Goal: Task Accomplishment & Management: Complete application form

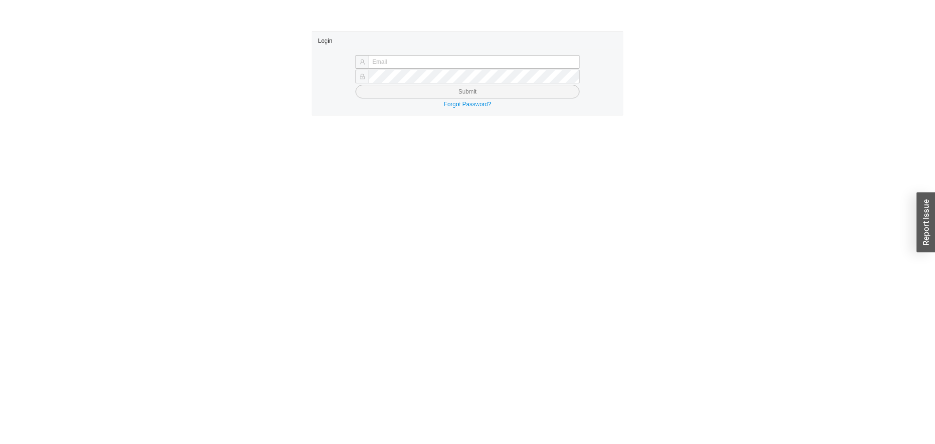
type input "butch@asbathnj.com"
click at [389, 93] on button "Submit" at bounding box center [468, 92] width 224 height 14
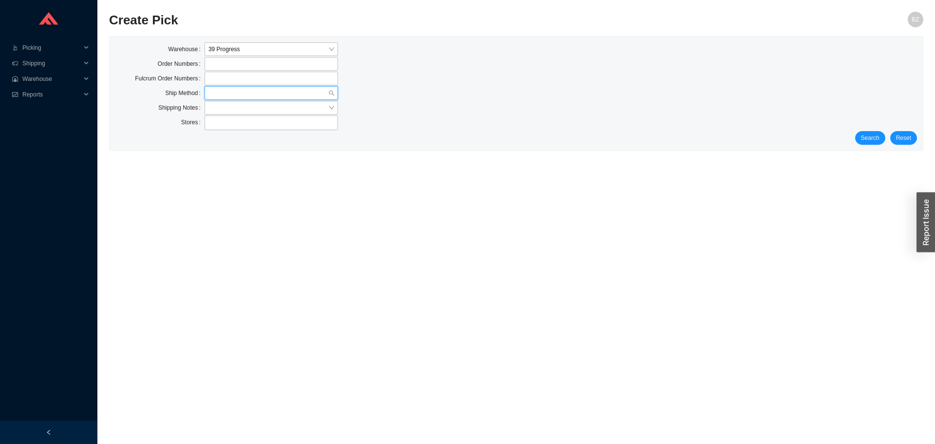
click at [284, 93] on input "search" at bounding box center [269, 93] width 120 height 13
click at [248, 154] on div "Our Truck" at bounding box center [272, 151] width 126 height 9
click at [873, 133] on span "Search" at bounding box center [870, 138] width 19 height 10
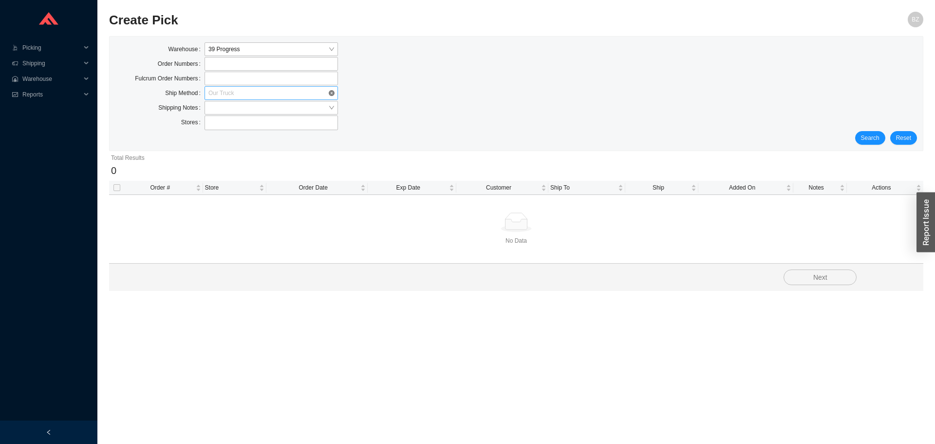
click at [231, 90] on span "Our Truck" at bounding box center [272, 93] width 126 height 13
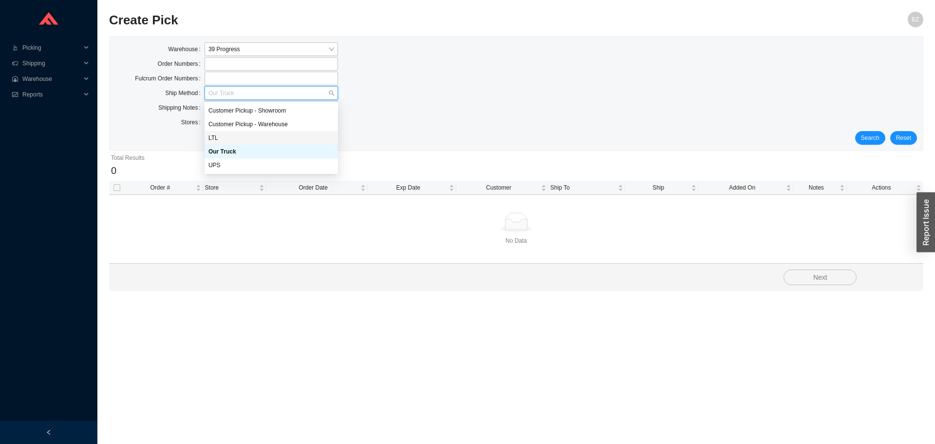
click at [224, 137] on div "LTL" at bounding box center [272, 138] width 126 height 9
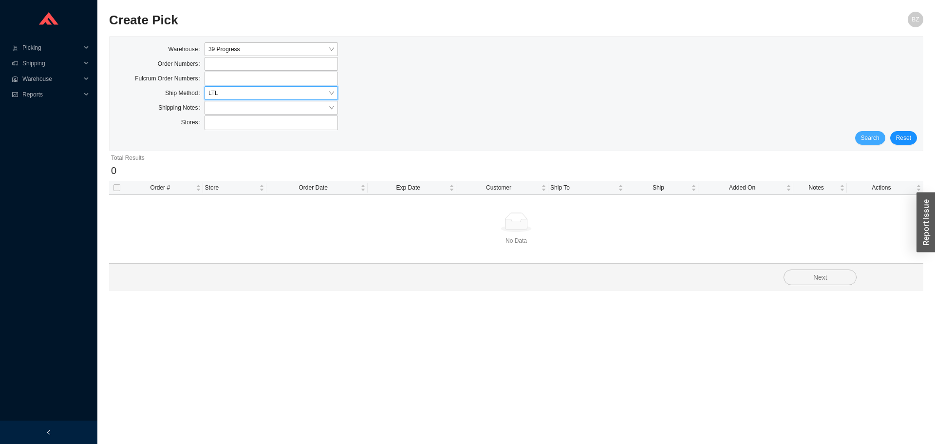
click at [867, 136] on span "Search" at bounding box center [870, 138] width 19 height 10
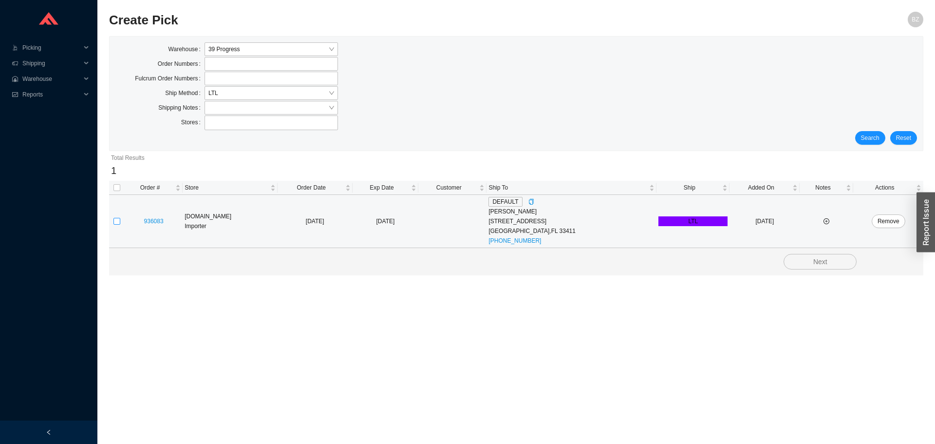
click at [119, 222] on input "checkbox" at bounding box center [117, 221] width 7 height 7
checkbox input "true"
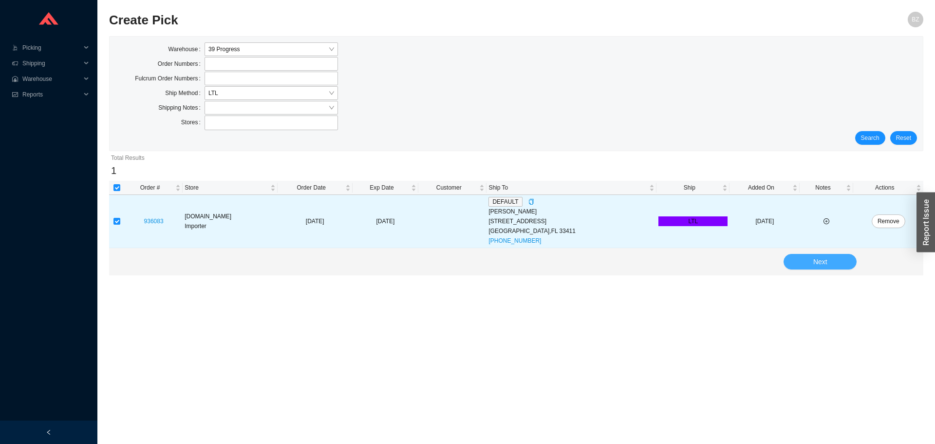
click at [835, 266] on button "Next" at bounding box center [820, 262] width 73 height 16
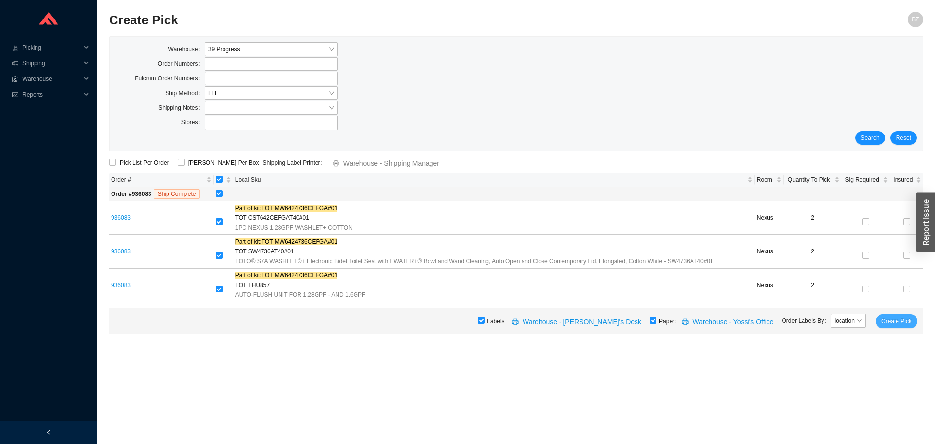
click at [901, 319] on span "Create Pick" at bounding box center [897, 321] width 30 height 10
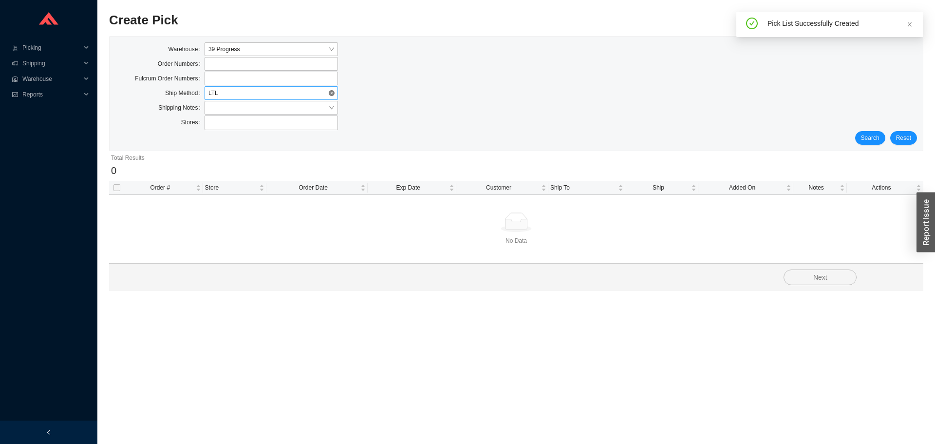
click at [223, 94] on span "LTL" at bounding box center [272, 93] width 126 height 13
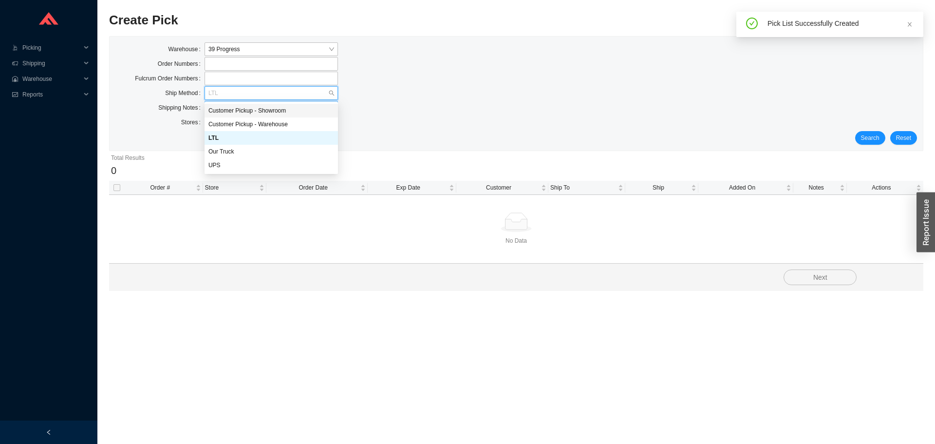
drag, startPoint x: 259, startPoint y: 113, endPoint x: 312, endPoint y: 110, distance: 53.7
click at [259, 113] on div "Customer Pickup - Showroom" at bounding box center [272, 110] width 126 height 9
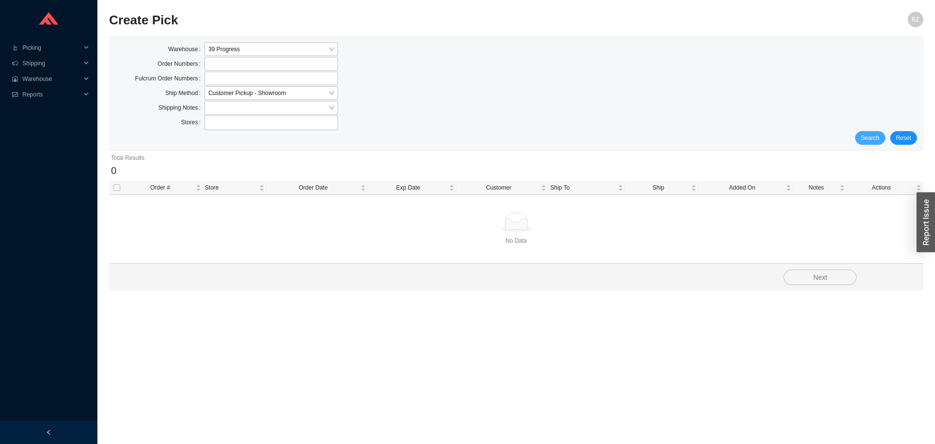
click at [874, 141] on span "Search" at bounding box center [870, 138] width 19 height 10
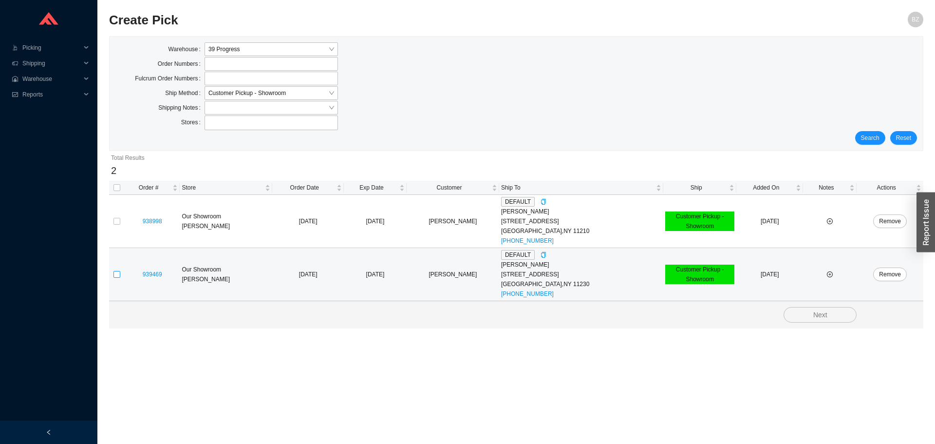
click at [116, 272] on input "checkbox" at bounding box center [117, 274] width 7 height 7
checkbox input "true"
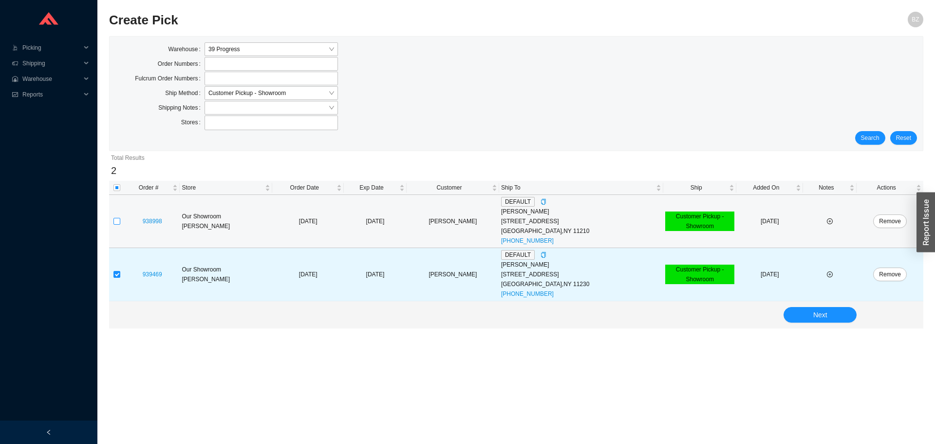
click at [117, 218] on input "checkbox" at bounding box center [117, 221] width 7 height 7
checkbox input "true"
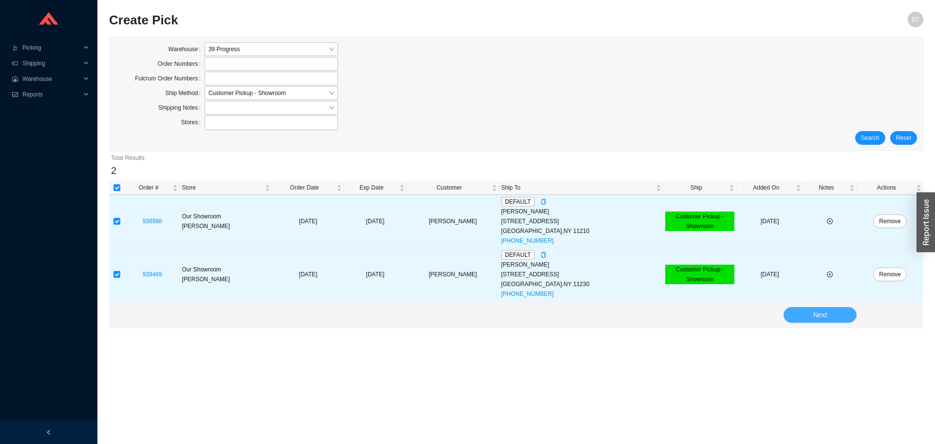
click at [838, 312] on button "Next" at bounding box center [820, 315] width 73 height 16
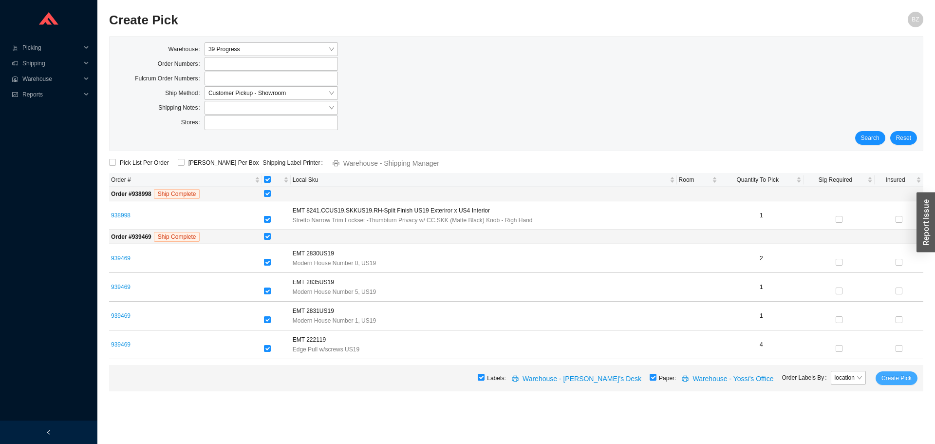
click at [902, 373] on span "Create Pick" at bounding box center [897, 378] width 30 height 10
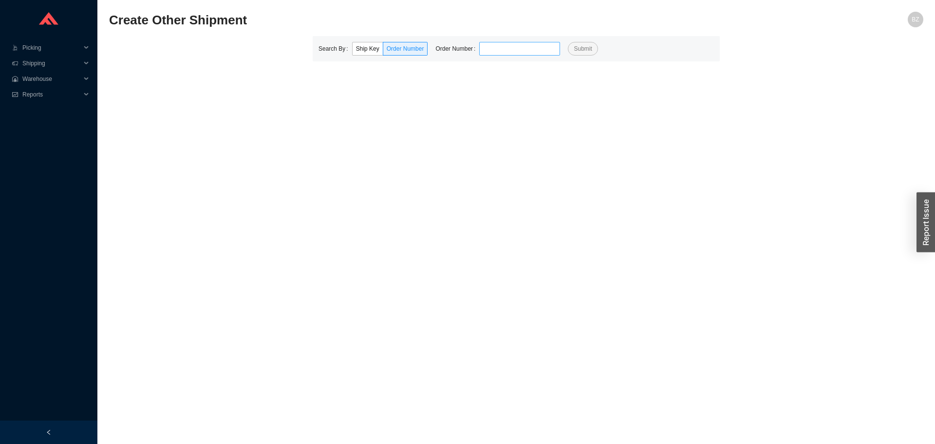
click at [499, 50] on input "tel" at bounding box center [519, 49] width 81 height 14
type input "931872"
click at [568, 42] on button "Submit" at bounding box center [583, 49] width 30 height 14
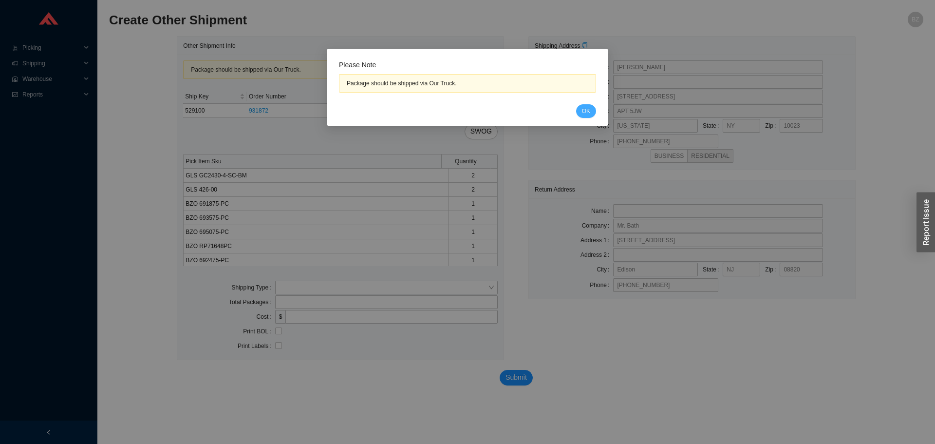
click at [583, 110] on span "OK" at bounding box center [586, 111] width 8 height 10
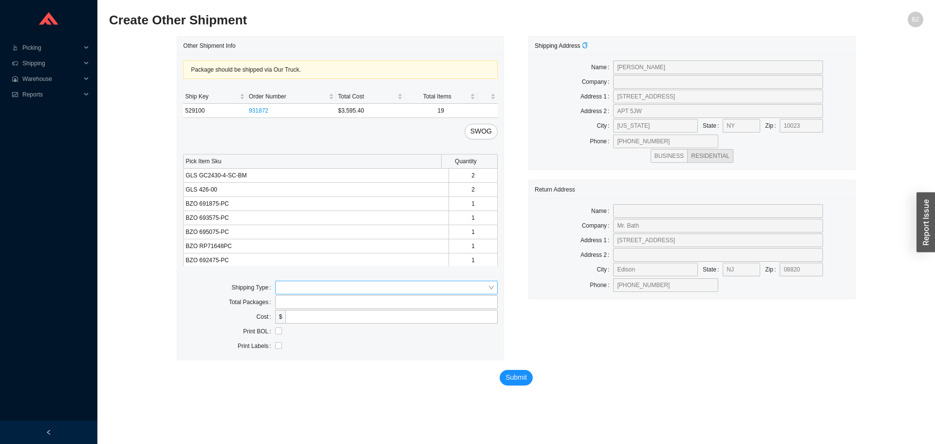
click at [309, 287] on input "search" at bounding box center [383, 287] width 209 height 13
click at [282, 304] on div "Our Truck" at bounding box center [386, 305] width 215 height 9
click at [306, 325] on input "tel" at bounding box center [392, 331] width 212 height 14
click at [309, 313] on input "text" at bounding box center [386, 317] width 223 height 14
type input "bz"
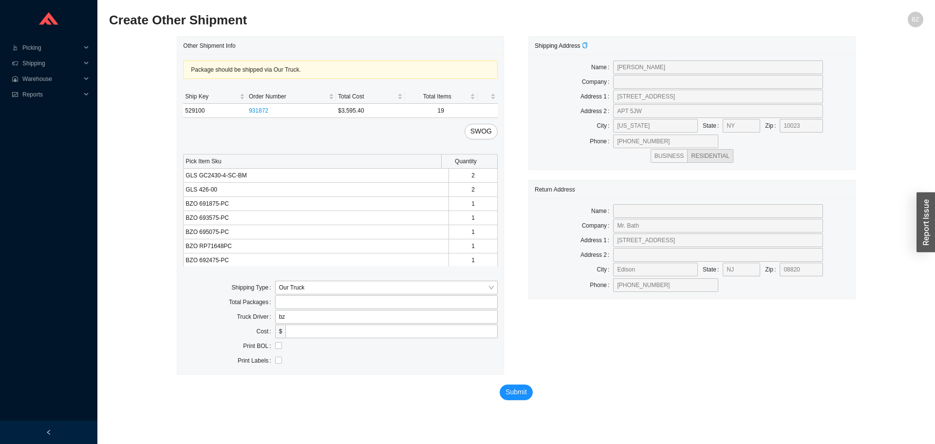
click at [283, 344] on div at bounding box center [386, 346] width 223 height 10
click at [278, 345] on input "checkbox" at bounding box center [278, 345] width 7 height 7
checkbox input "true"
click at [503, 396] on button "Submit" at bounding box center [516, 392] width 33 height 16
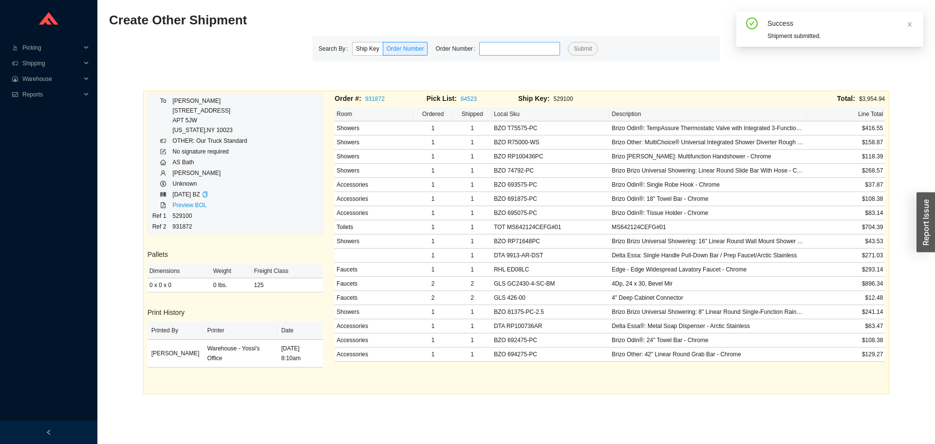
click at [505, 47] on input "tel" at bounding box center [519, 49] width 81 height 14
type input "913183"
click at [568, 42] on button "Submit" at bounding box center [583, 49] width 30 height 14
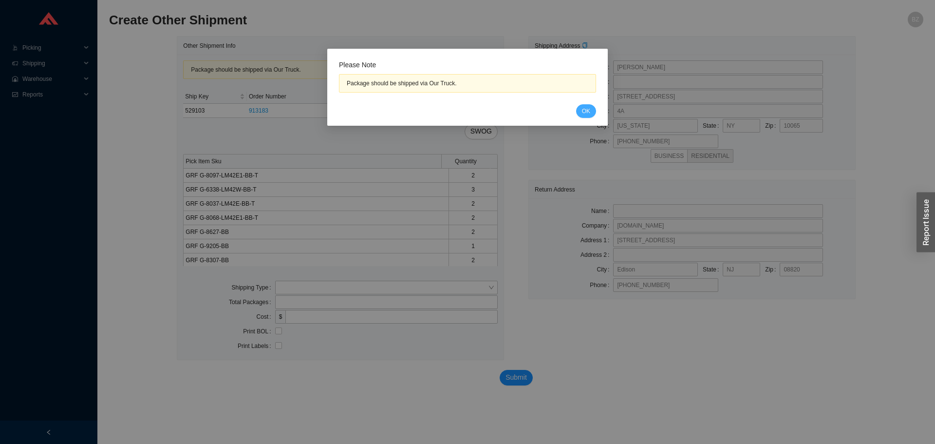
click at [583, 112] on span "OK" at bounding box center [586, 111] width 8 height 10
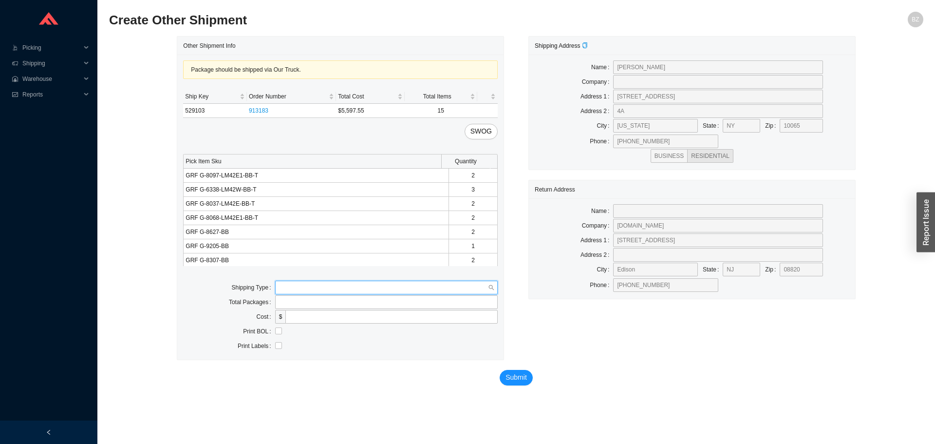
click at [297, 291] on input "search" at bounding box center [383, 287] width 209 height 13
click at [295, 307] on div "Our Truck" at bounding box center [386, 305] width 215 height 9
click at [319, 317] on input "text" at bounding box center [386, 317] width 223 height 14
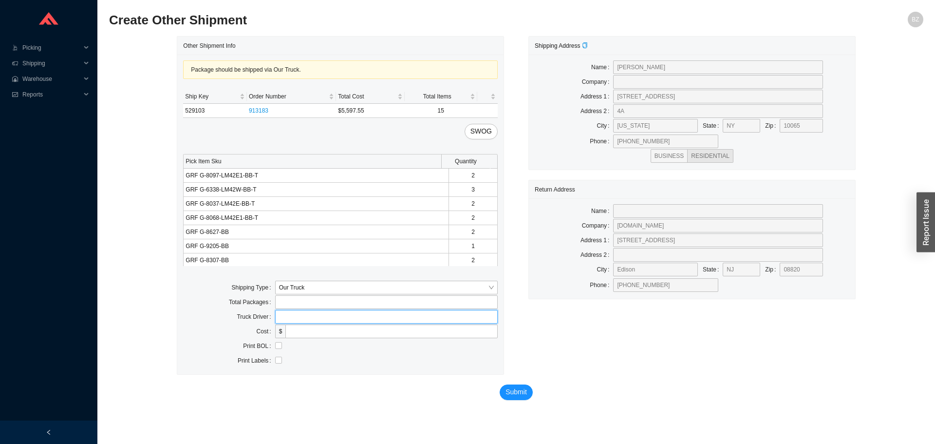
type input "bz"
click at [278, 344] on input "checkbox" at bounding box center [278, 345] width 7 height 7
checkbox input "true"
click at [483, 130] on span "SWOG" at bounding box center [481, 131] width 21 height 11
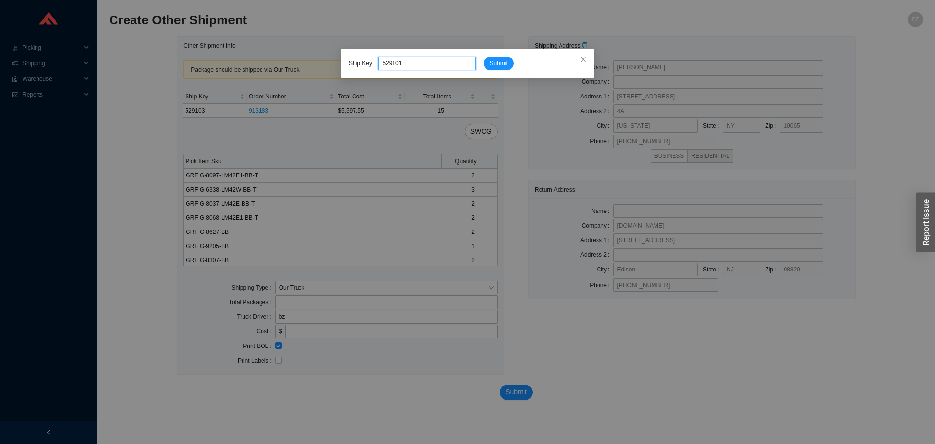
type input "529101"
click at [484, 57] on button "Submit" at bounding box center [499, 64] width 30 height 14
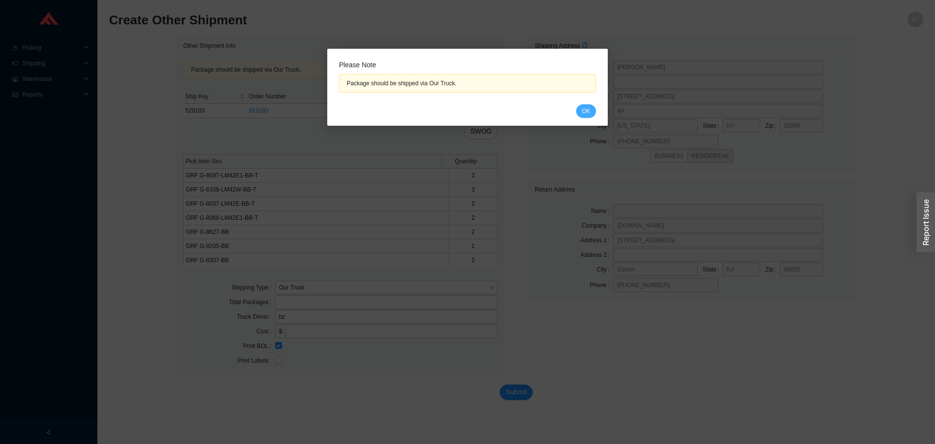
click at [583, 111] on span "OK" at bounding box center [586, 111] width 8 height 10
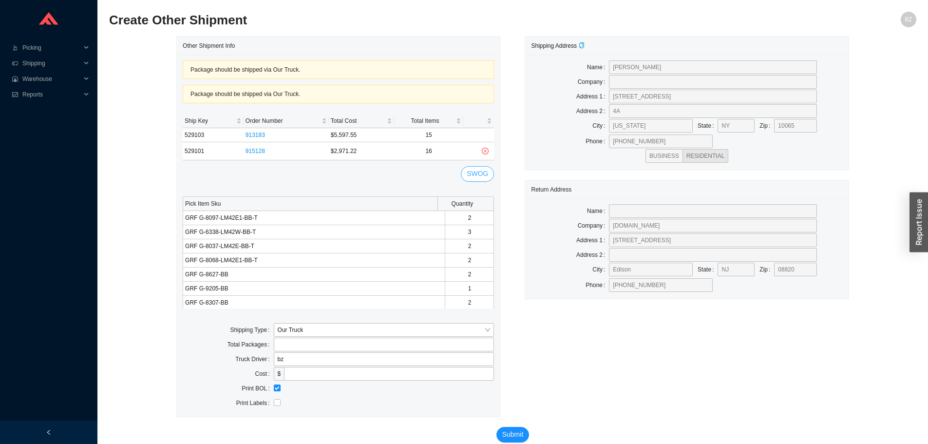
click at [479, 178] on span "SWOG" at bounding box center [477, 173] width 21 height 11
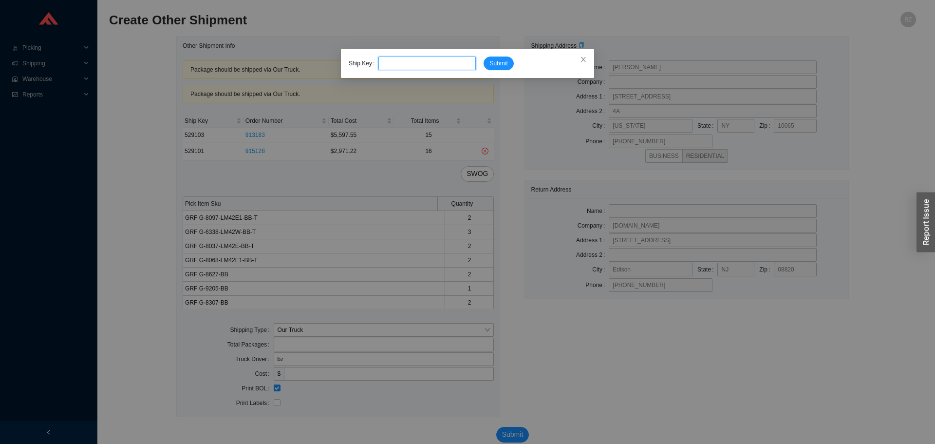
click at [415, 59] on input "tel" at bounding box center [427, 64] width 97 height 14
type input "529102"
click at [510, 61] on button "Submit" at bounding box center [499, 64] width 30 height 14
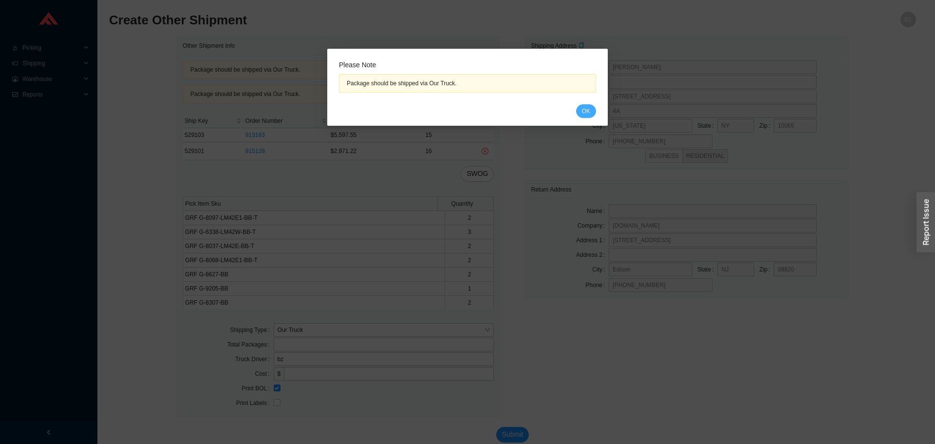
click at [584, 110] on span "OK" at bounding box center [586, 111] width 8 height 10
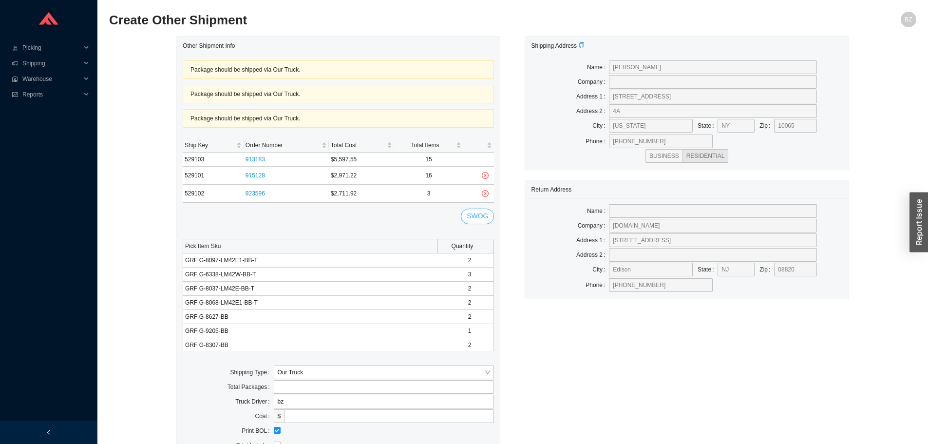
click at [477, 220] on span "SWOG" at bounding box center [477, 215] width 21 height 11
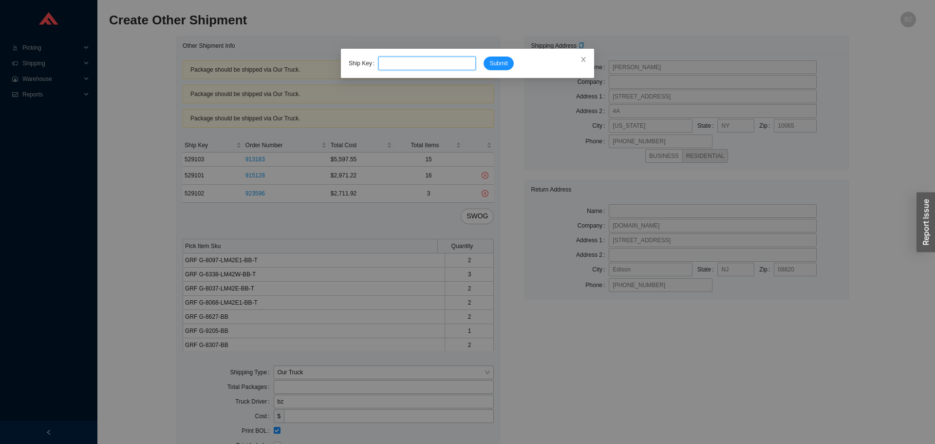
click at [459, 67] on input "tel" at bounding box center [427, 64] width 97 height 14
type input "935597"
click at [484, 57] on button "Submit" at bounding box center [499, 64] width 30 height 14
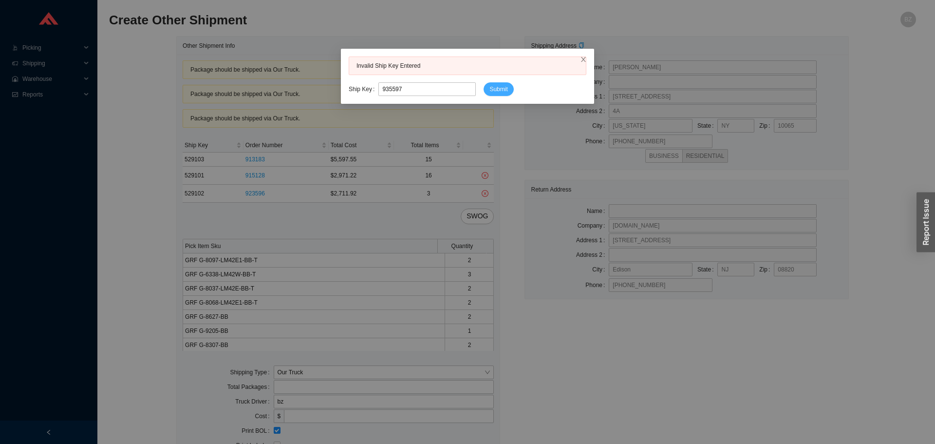
click at [497, 89] on span "Submit" at bounding box center [499, 89] width 18 height 10
click at [413, 89] on input "935597" at bounding box center [427, 89] width 97 height 14
click at [586, 57] on icon "close" at bounding box center [583, 59] width 7 height 7
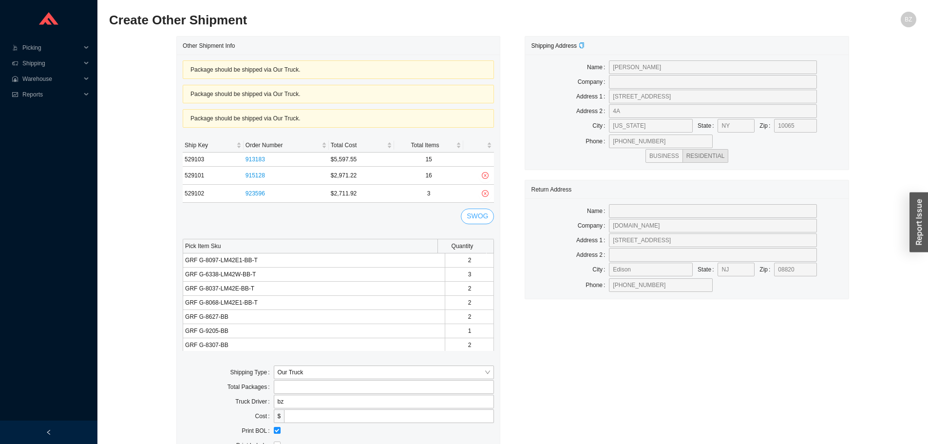
click at [489, 215] on button "SWOG" at bounding box center [477, 217] width 33 height 16
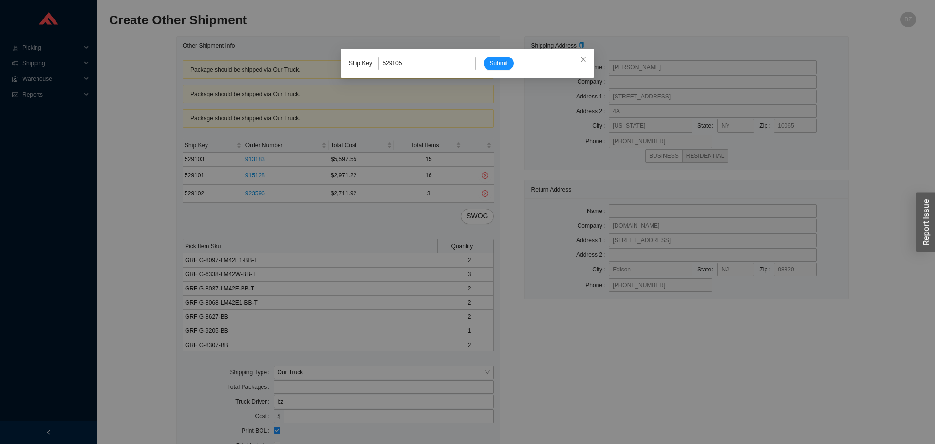
type input "529105"
click at [484, 57] on button "Submit" at bounding box center [499, 64] width 30 height 14
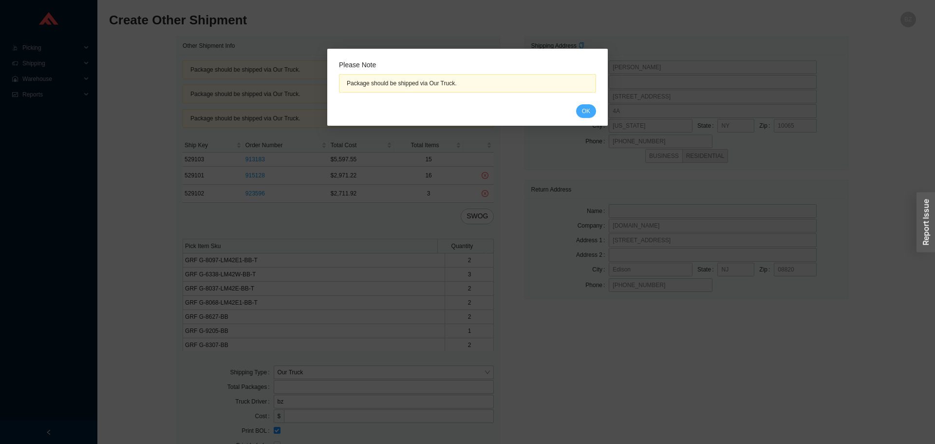
click at [588, 111] on span "OK" at bounding box center [586, 111] width 8 height 10
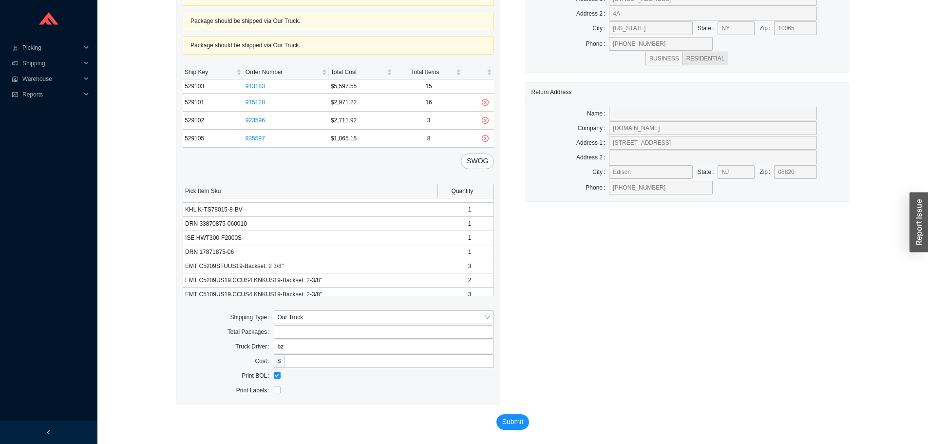
scroll to position [98, 0]
click at [508, 422] on span "Submit" at bounding box center [512, 421] width 21 height 11
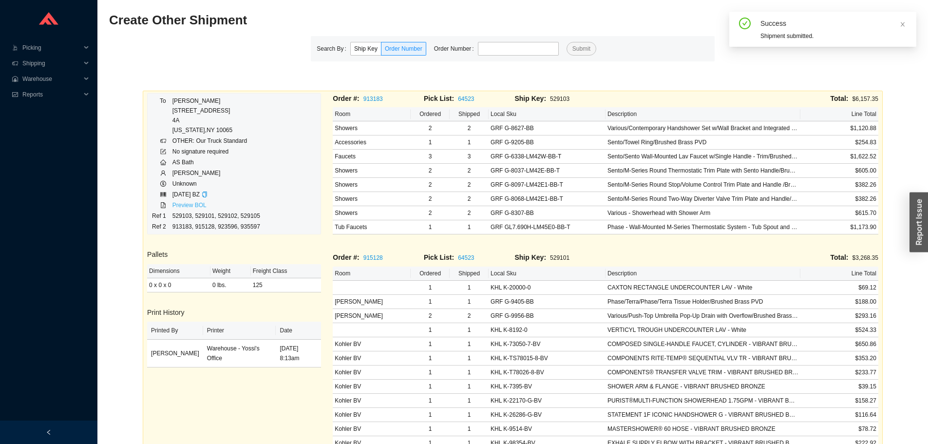
click at [180, 202] on link "Preview BOL" at bounding box center [189, 205] width 34 height 7
click at [27, 49] on span "Picking" at bounding box center [51, 48] width 58 height 16
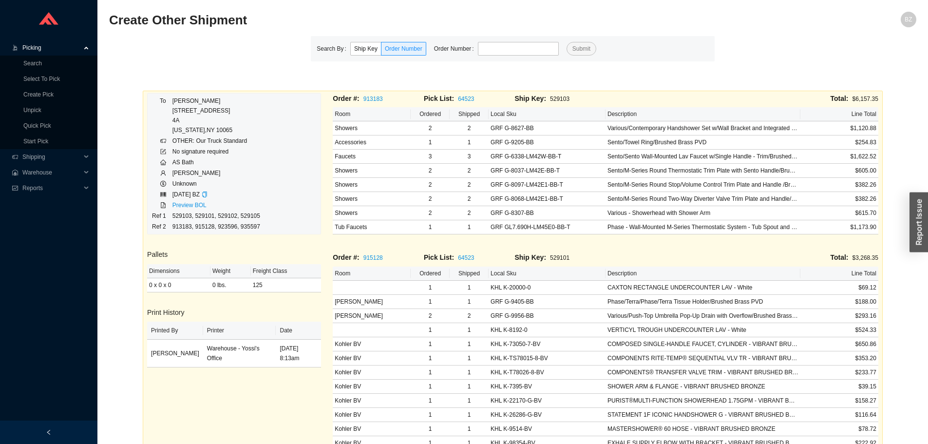
click at [33, 44] on span "Picking" at bounding box center [51, 48] width 58 height 16
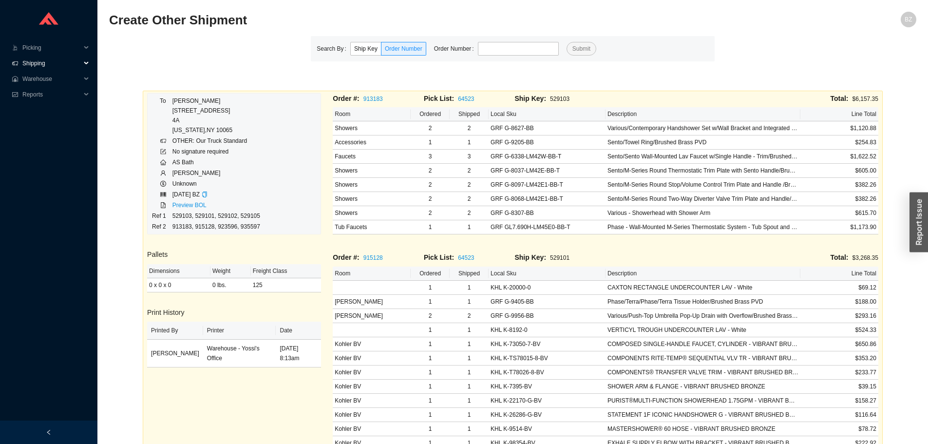
click at [34, 63] on span "Shipping" at bounding box center [51, 64] width 58 height 16
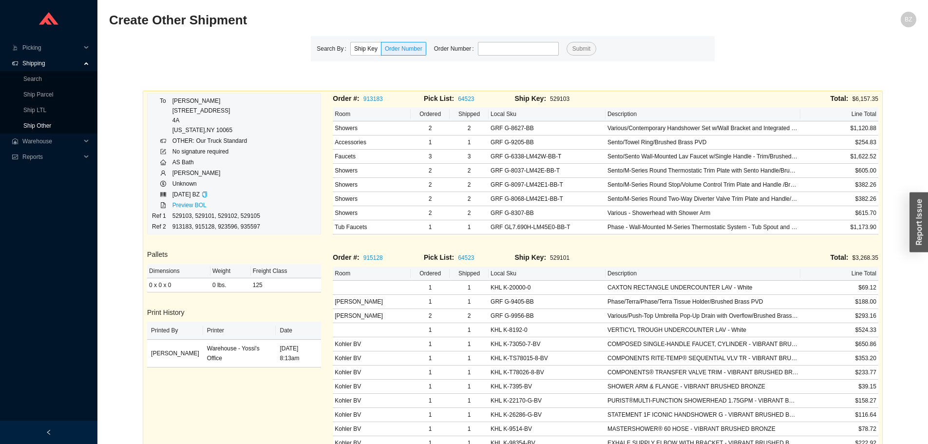
click at [40, 127] on link "Ship Other" at bounding box center [37, 125] width 28 height 7
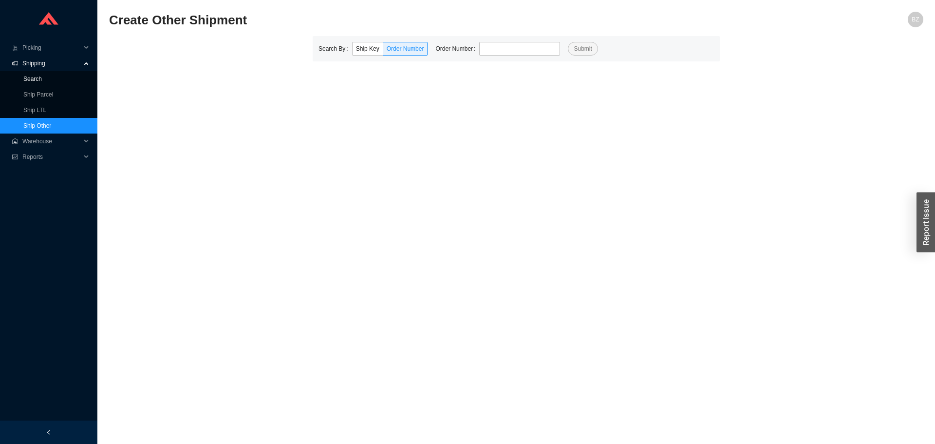
click at [34, 76] on link "Search" at bounding box center [32, 79] width 19 height 7
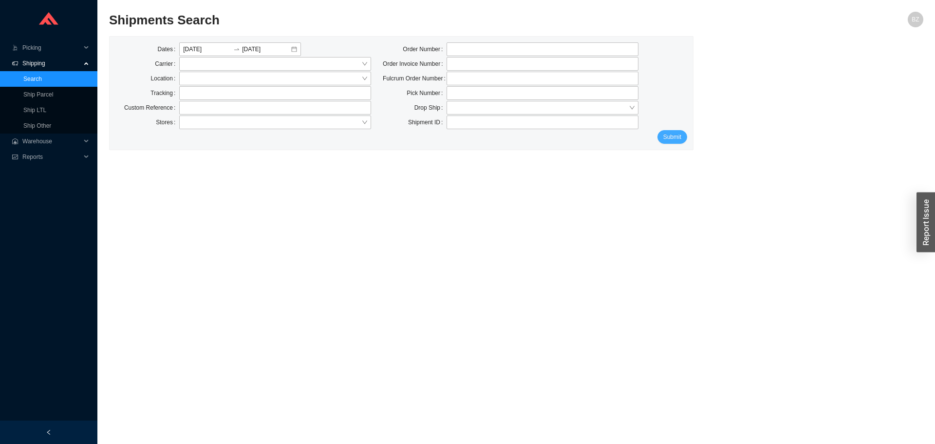
click at [665, 132] on span "Submit" at bounding box center [673, 137] width 18 height 10
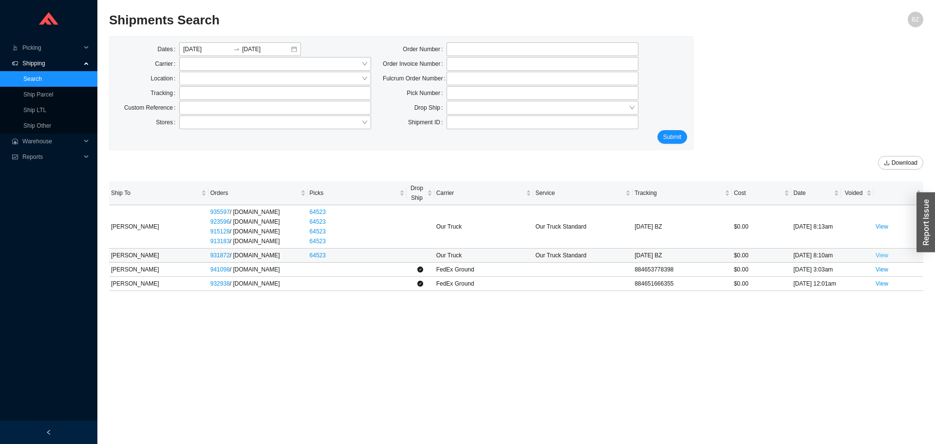
click at [887, 256] on link "View" at bounding box center [882, 255] width 13 height 7
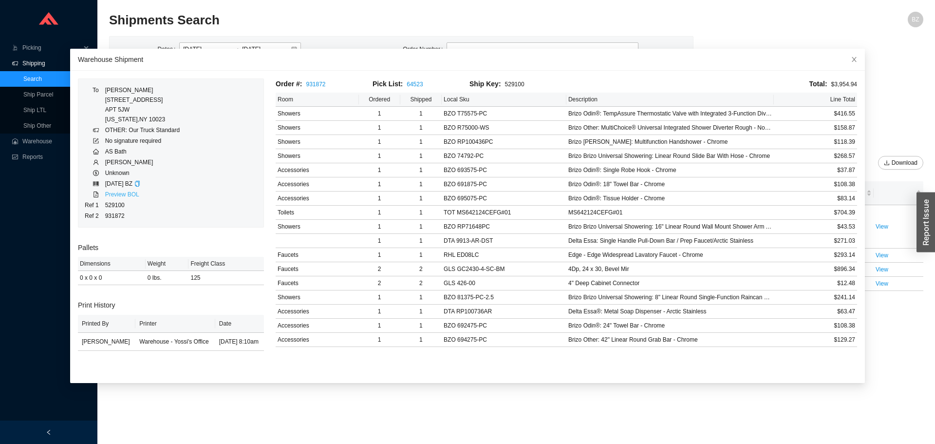
click at [128, 196] on link "Preview BOL" at bounding box center [122, 194] width 34 height 7
click at [851, 57] on icon "close" at bounding box center [854, 59] width 7 height 7
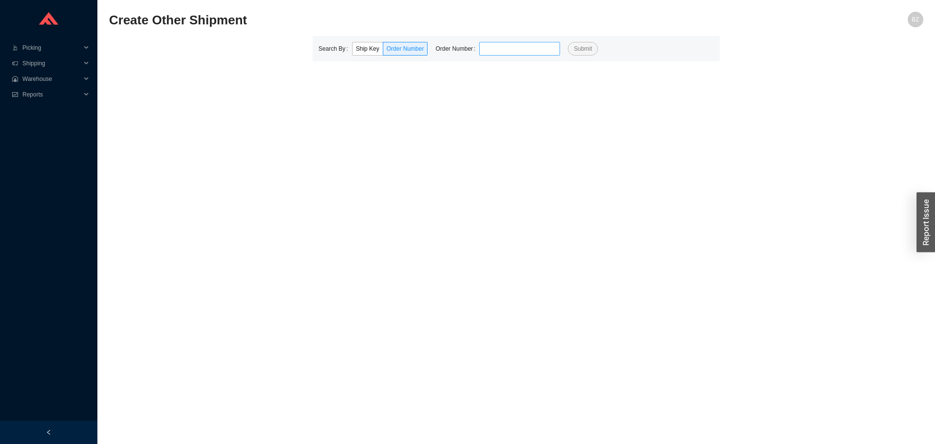
click at [505, 45] on input "tel" at bounding box center [519, 49] width 81 height 14
type input "915128"
click at [568, 42] on button "Submit" at bounding box center [583, 49] width 30 height 14
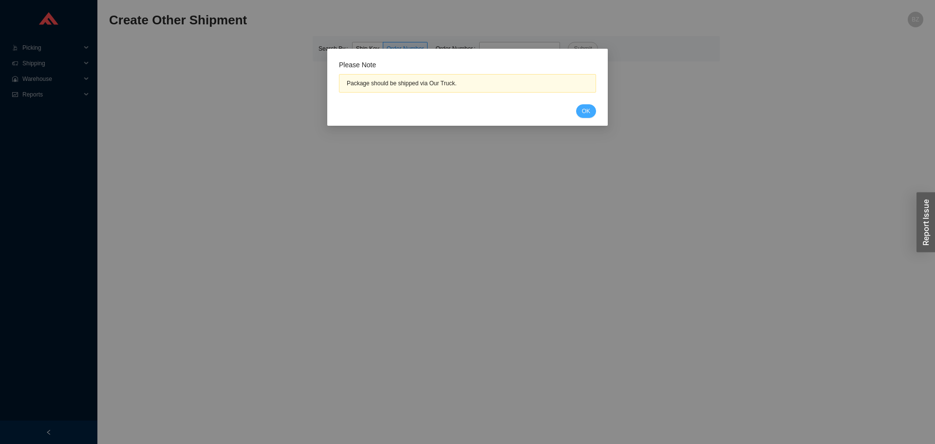
click at [581, 113] on button "OK" at bounding box center [586, 111] width 20 height 14
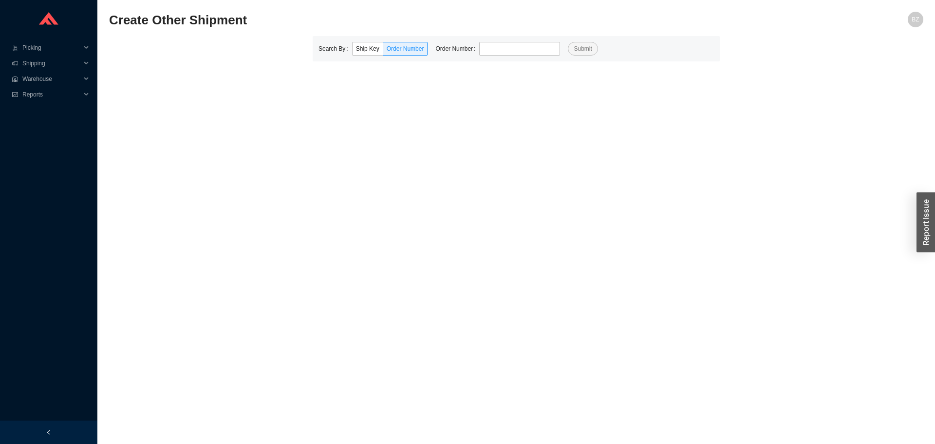
click at [512, 41] on div "Search By Ship Key Order Number Order Number Submit" at bounding box center [516, 48] width 407 height 25
click at [508, 51] on input "tel" at bounding box center [519, 49] width 81 height 14
type input "923596"
click at [568, 42] on button "Submit" at bounding box center [583, 49] width 30 height 14
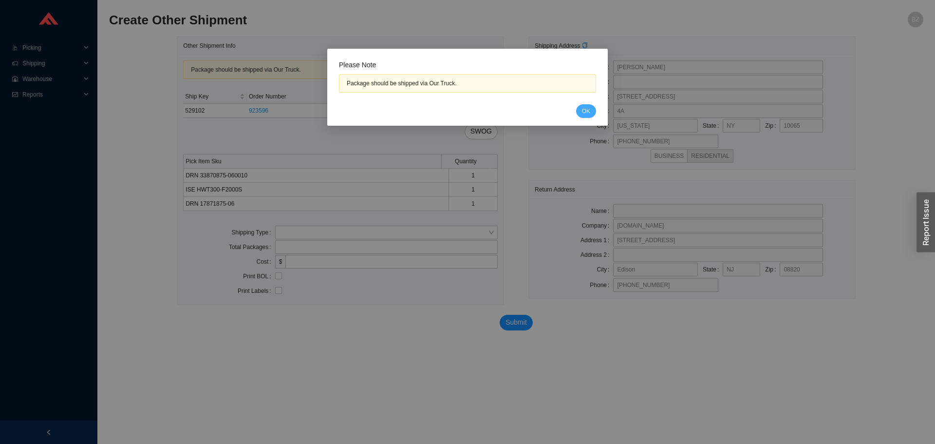
click at [590, 114] on span "OK" at bounding box center [586, 111] width 8 height 10
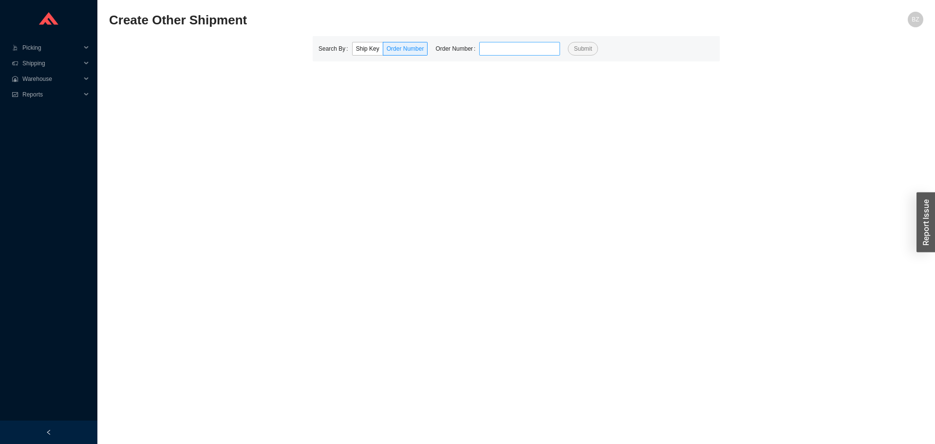
click at [493, 49] on input "tel" at bounding box center [519, 49] width 81 height 14
type input "935597"
click at [568, 42] on button "Submit" at bounding box center [583, 49] width 30 height 14
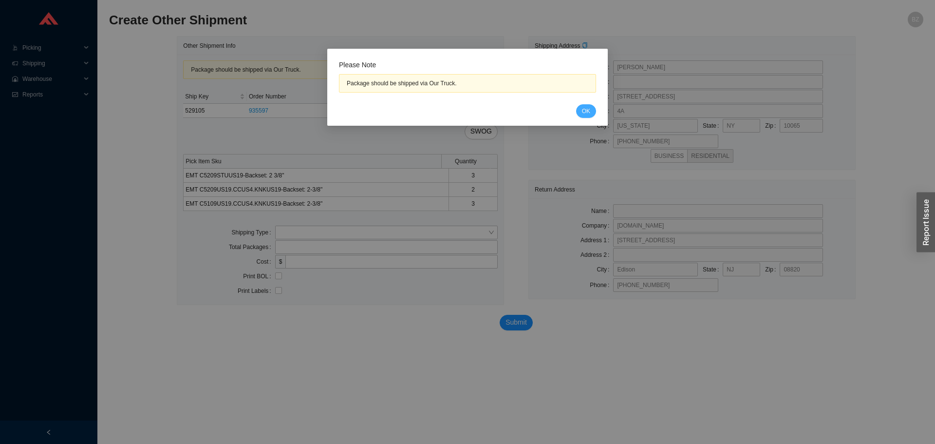
click at [588, 114] on span "OK" at bounding box center [586, 111] width 8 height 10
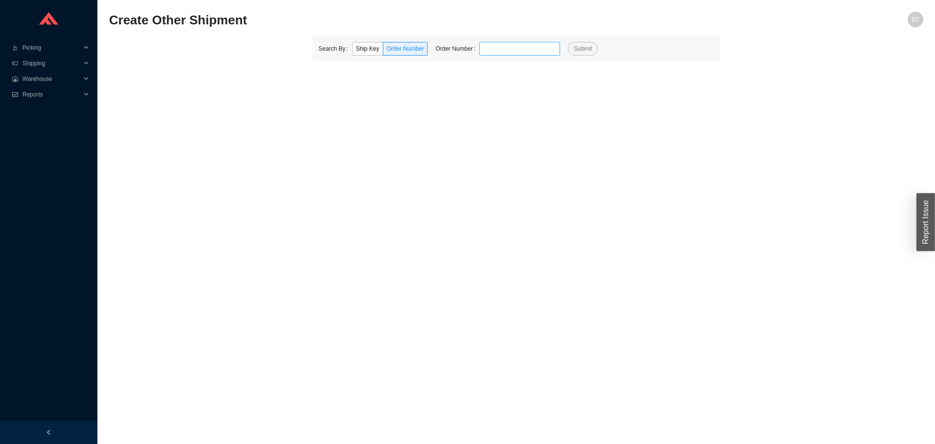
click at [500, 48] on input "tel" at bounding box center [519, 49] width 81 height 14
type input "925122"
click at [568, 42] on button "Submit" at bounding box center [583, 49] width 30 height 14
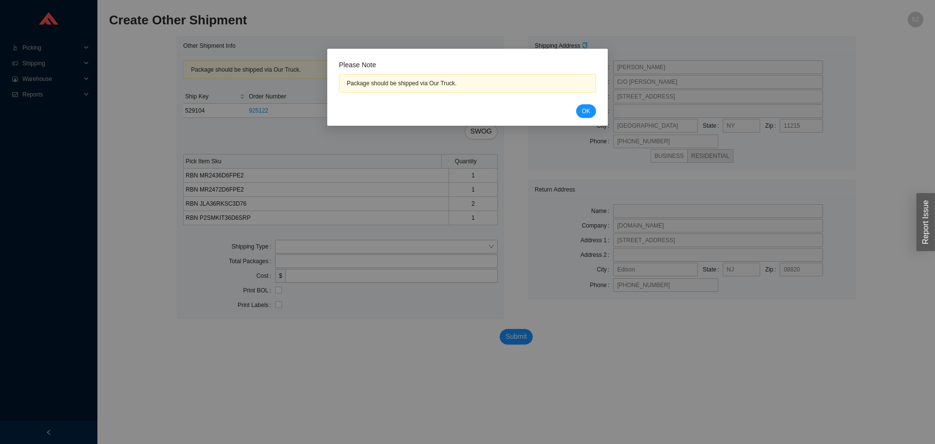
click at [592, 119] on div "Please Note Package should be shipped via Our Truck. Cancel OK" at bounding box center [467, 87] width 281 height 77
click at [588, 115] on span "OK" at bounding box center [586, 111] width 8 height 10
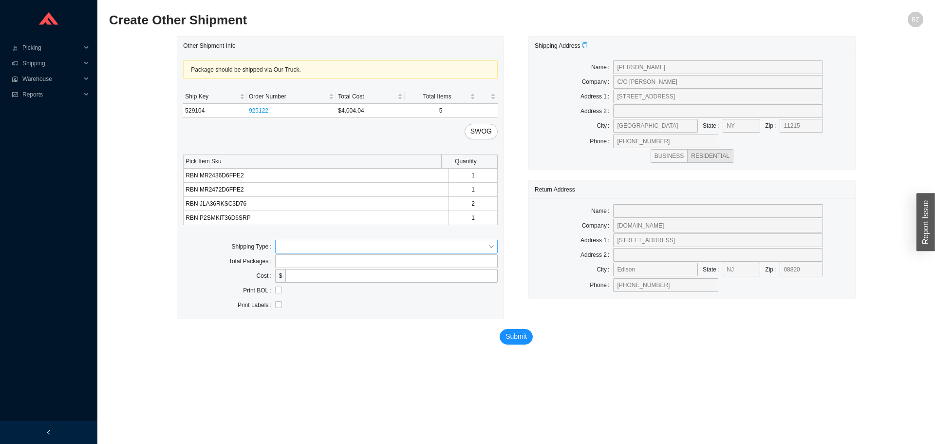
click at [284, 242] on input "search" at bounding box center [383, 246] width 209 height 13
click at [294, 266] on div "Our Truck" at bounding box center [386, 264] width 215 height 9
click at [305, 273] on input "text" at bounding box center [386, 276] width 223 height 14
type input "bz"
click at [280, 305] on input "checkbox" at bounding box center [278, 304] width 7 height 7
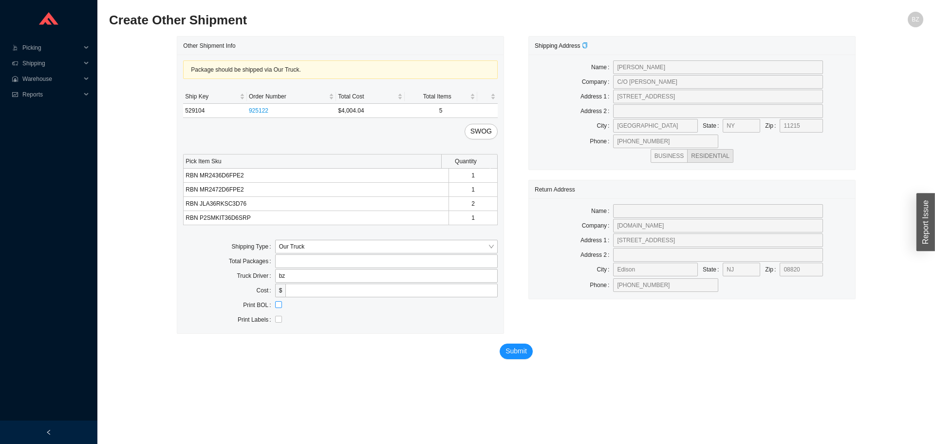
checkbox input "true"
click at [506, 350] on span "Submit" at bounding box center [516, 350] width 21 height 11
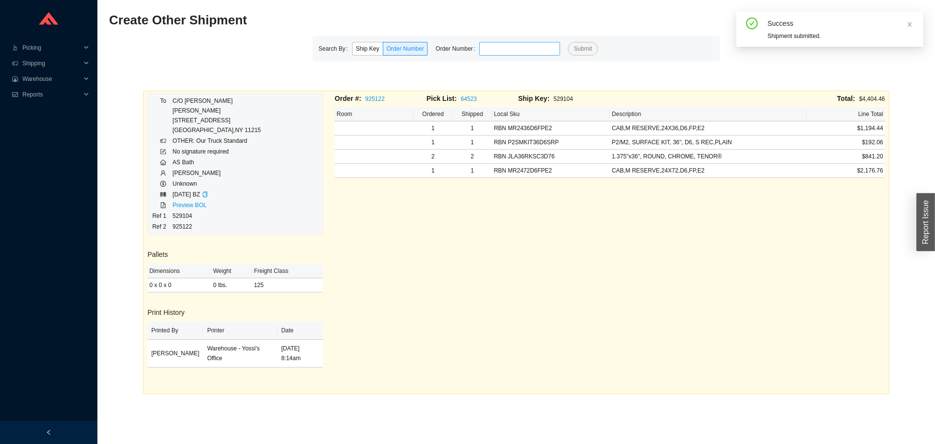
click at [503, 48] on input "tel" at bounding box center [519, 49] width 81 height 14
click at [502, 48] on input "879427" at bounding box center [519, 49] width 81 height 14
type input "879427"
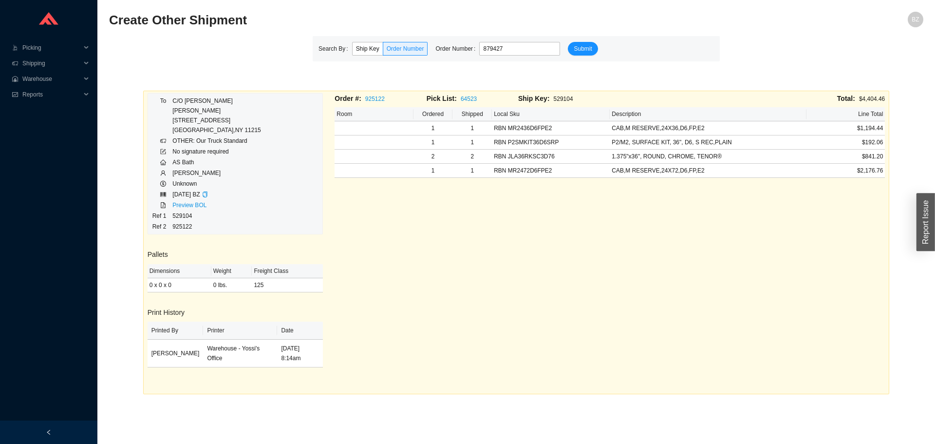
click at [589, 41] on div "Search By Ship Key Order Number Order Number 879427 Submit" at bounding box center [516, 48] width 407 height 25
click at [584, 44] on span "Submit" at bounding box center [583, 49] width 18 height 10
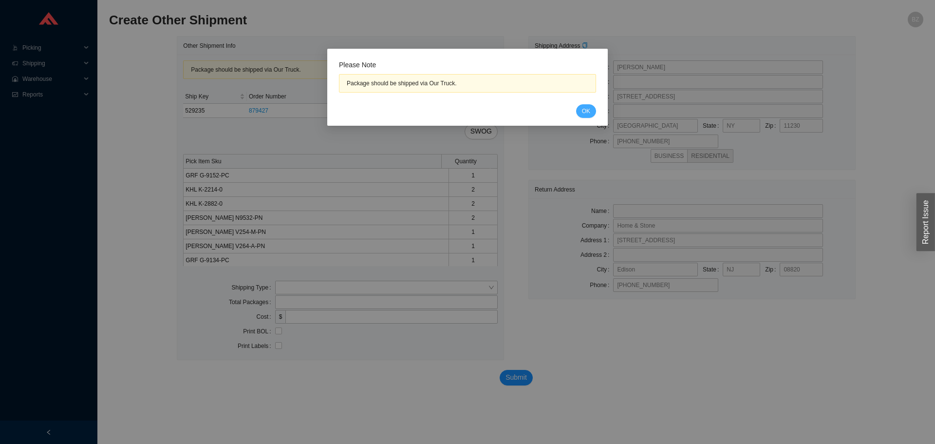
click at [592, 112] on button "OK" at bounding box center [586, 111] width 20 height 14
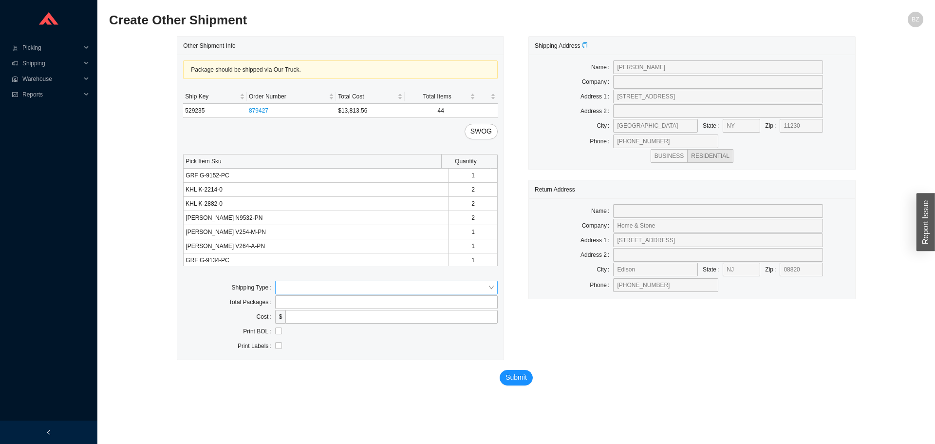
click at [339, 282] on div at bounding box center [386, 288] width 223 height 14
click at [293, 309] on div "Our Truck" at bounding box center [386, 305] width 215 height 9
drag, startPoint x: 308, startPoint y: 311, endPoint x: 310, endPoint y: 317, distance: 6.0
click at [308, 311] on input "text" at bounding box center [386, 317] width 223 height 14
type input "bz"
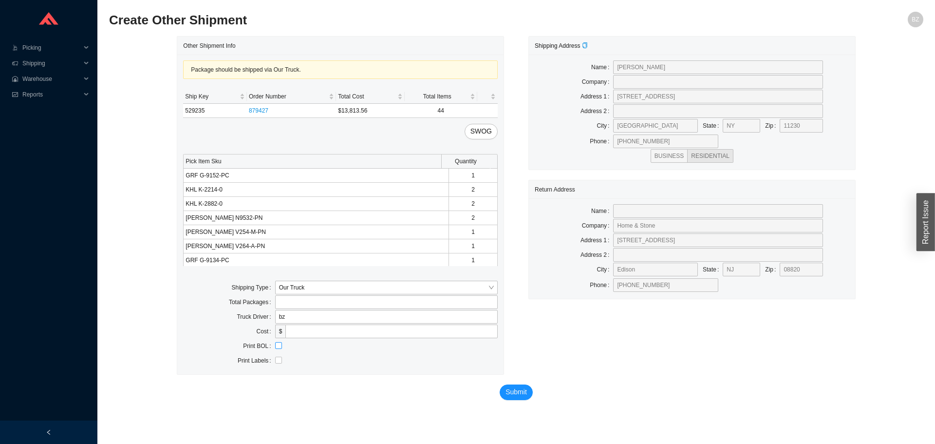
click at [276, 346] on input "checkbox" at bounding box center [278, 345] width 7 height 7
checkbox input "true"
click at [521, 397] on span "Submit" at bounding box center [516, 391] width 21 height 11
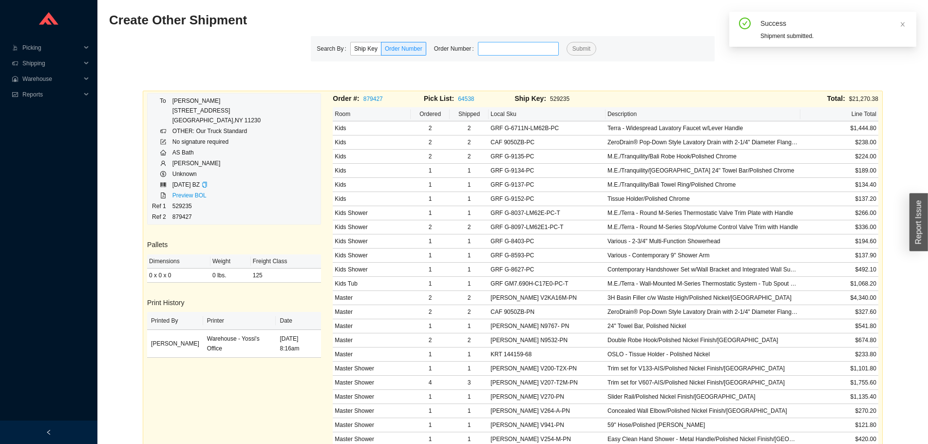
click at [516, 49] on input "tel" at bounding box center [518, 49] width 81 height 14
type input "939311"
click at [567, 42] on button "Submit" at bounding box center [582, 49] width 30 height 14
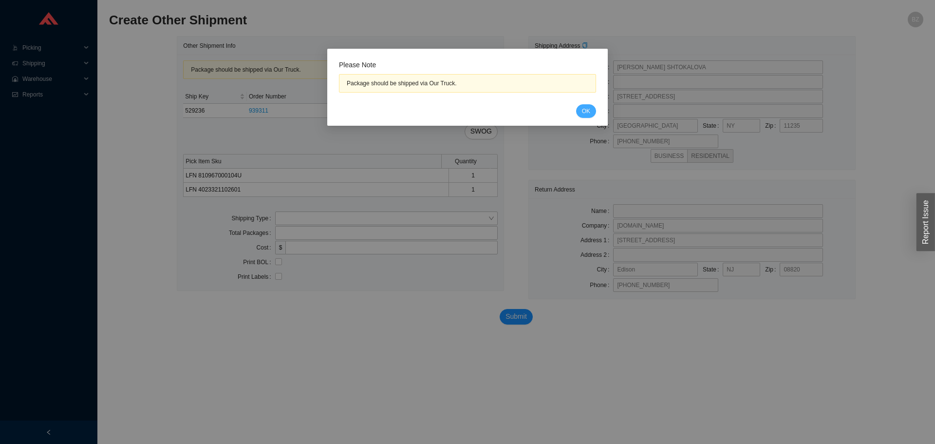
click at [577, 114] on div "Cancel OK" at bounding box center [467, 111] width 257 height 14
click at [580, 113] on button "OK" at bounding box center [586, 111] width 20 height 14
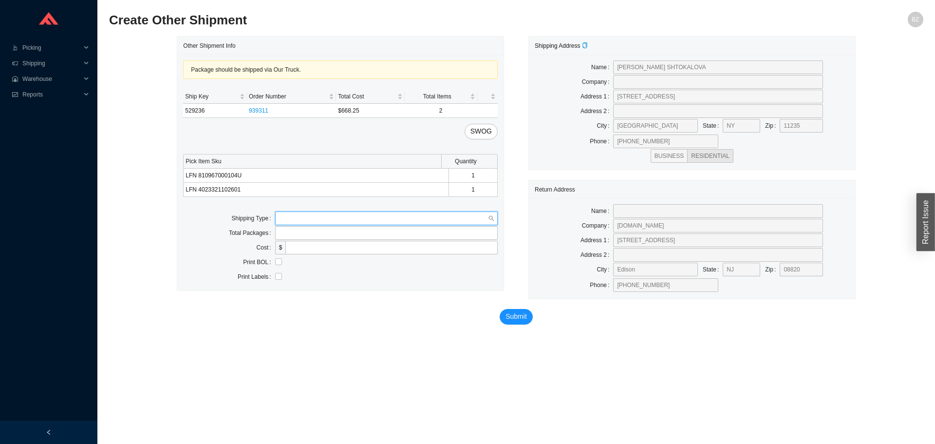
click at [295, 221] on input "search" at bounding box center [383, 218] width 209 height 13
click at [293, 232] on div "Our Truck" at bounding box center [386, 235] width 215 height 9
drag, startPoint x: 305, startPoint y: 239, endPoint x: 330, endPoint y: 254, distance: 28.4
click at [309, 241] on input "text" at bounding box center [386, 248] width 223 height 14
type input "bz"
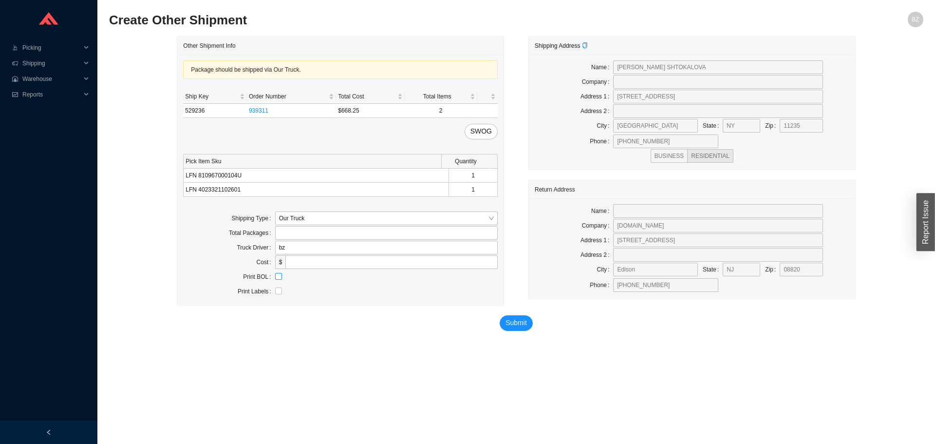
click at [280, 278] on input "checkbox" at bounding box center [278, 276] width 7 height 7
checkbox input "true"
click at [510, 324] on span "Submit" at bounding box center [516, 322] width 21 height 11
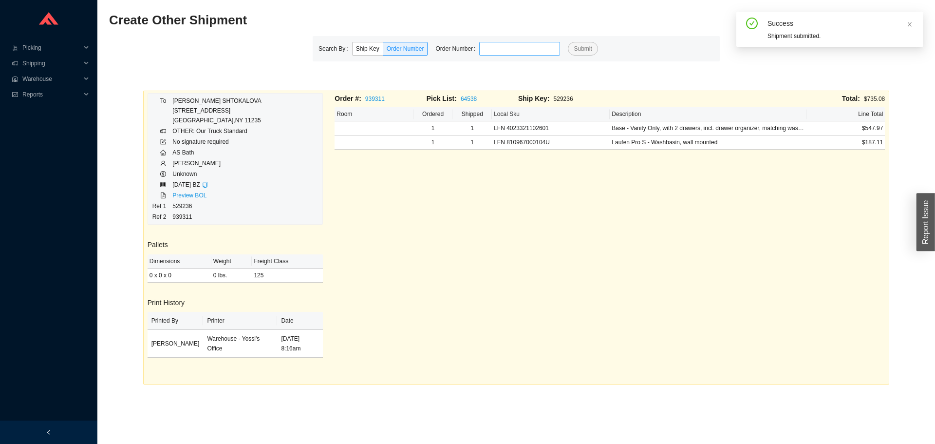
click at [509, 47] on input "tel" at bounding box center [519, 49] width 81 height 14
type input "774634"
click at [568, 42] on button "Submit" at bounding box center [583, 49] width 30 height 14
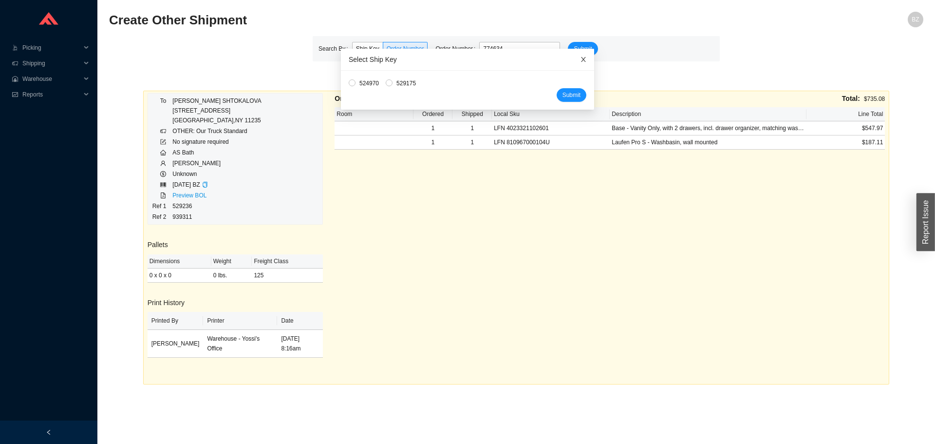
click at [581, 59] on icon "close" at bounding box center [583, 59] width 5 height 5
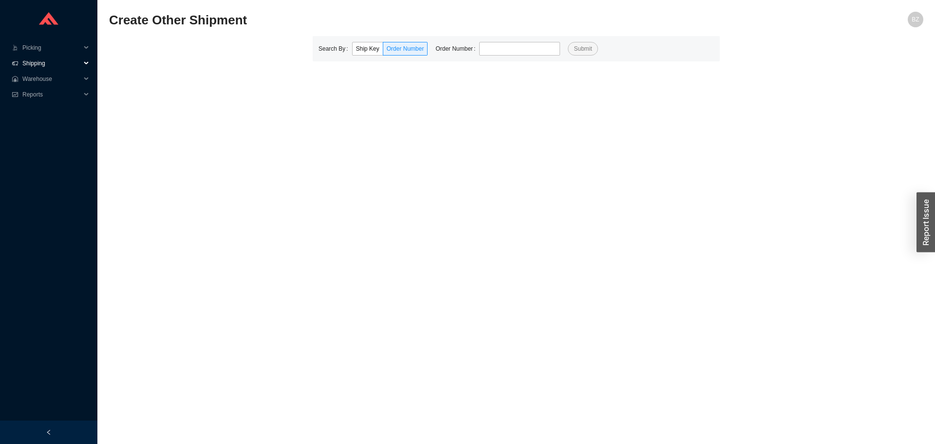
click at [34, 64] on span "Shipping" at bounding box center [51, 64] width 58 height 16
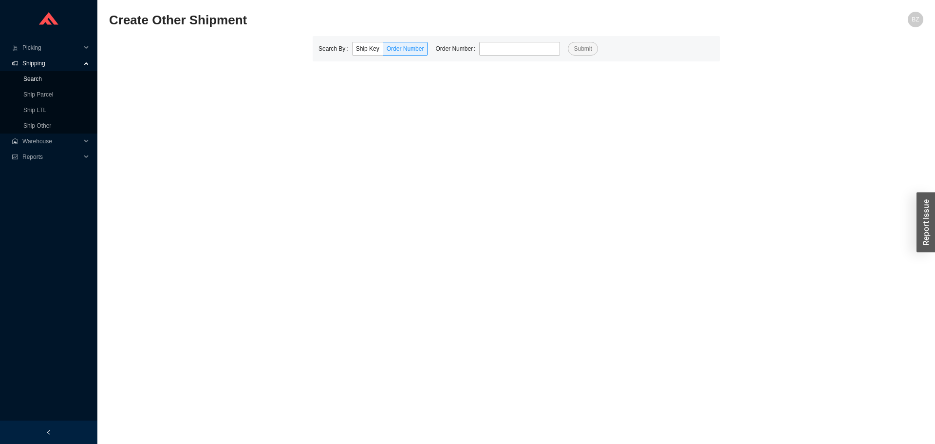
click at [37, 79] on link "Search" at bounding box center [32, 79] width 19 height 7
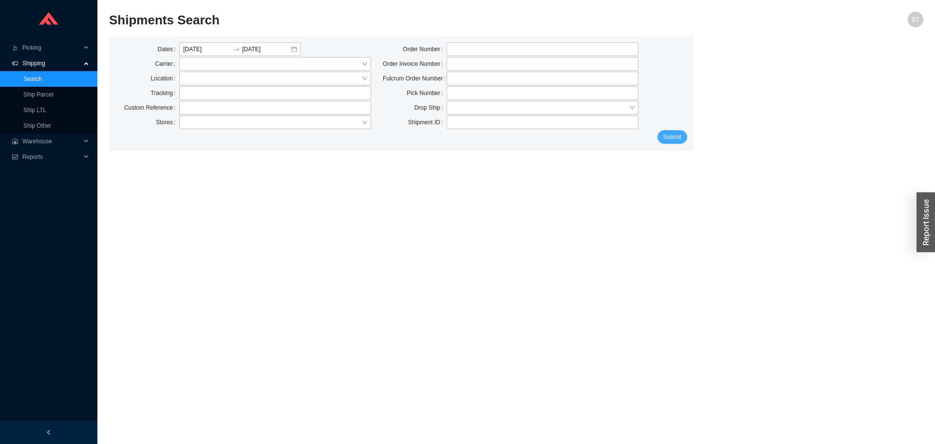
click at [664, 138] on span "Submit" at bounding box center [673, 137] width 18 height 10
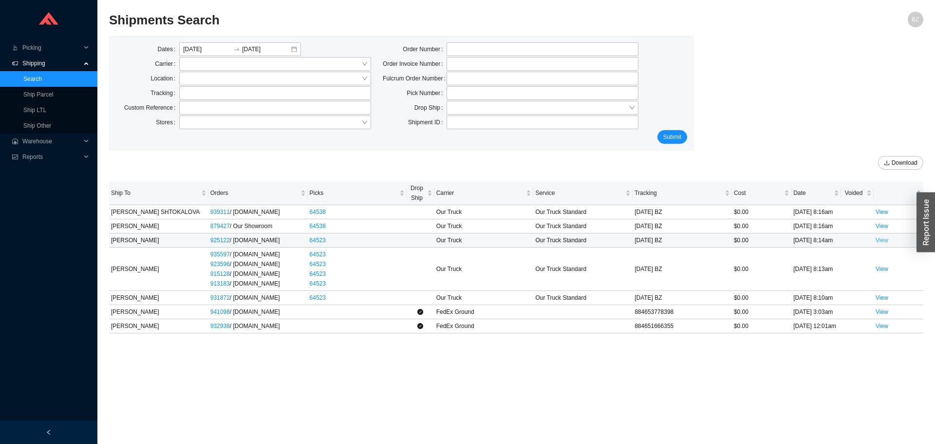
click at [882, 241] on link "View" at bounding box center [882, 240] width 13 height 7
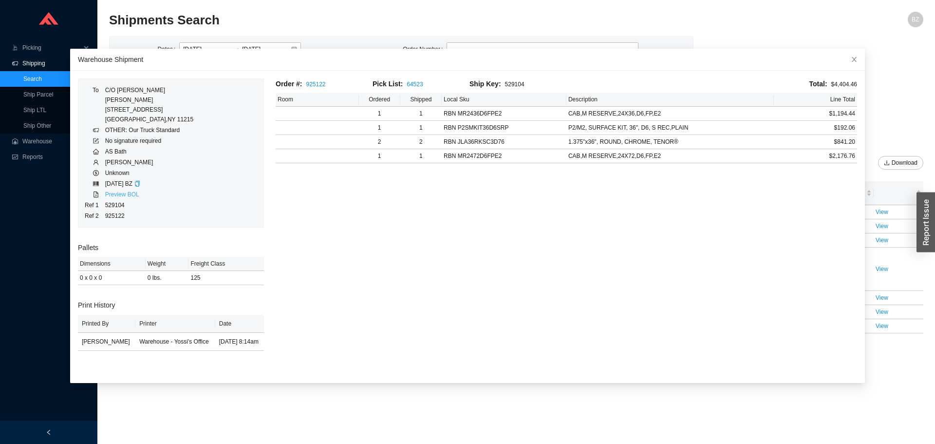
click at [115, 194] on link "Preview BOL" at bounding box center [122, 194] width 34 height 7
click at [851, 60] on icon "close" at bounding box center [854, 59] width 7 height 7
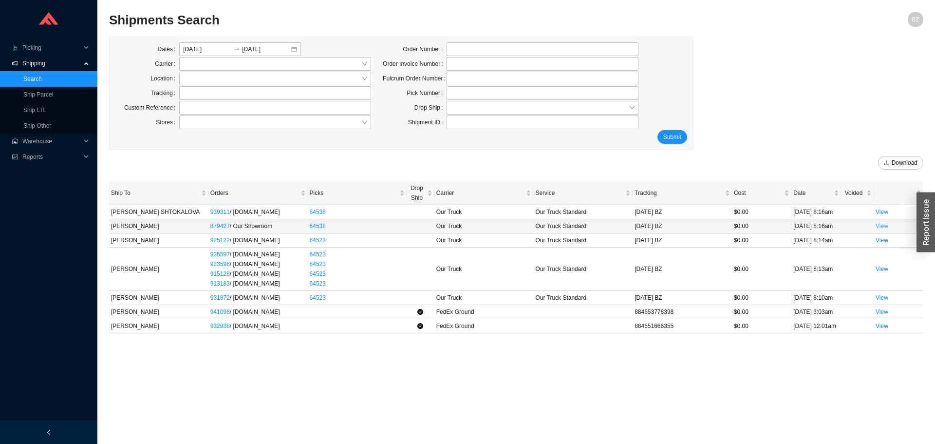
click at [880, 225] on link "View" at bounding box center [882, 226] width 13 height 7
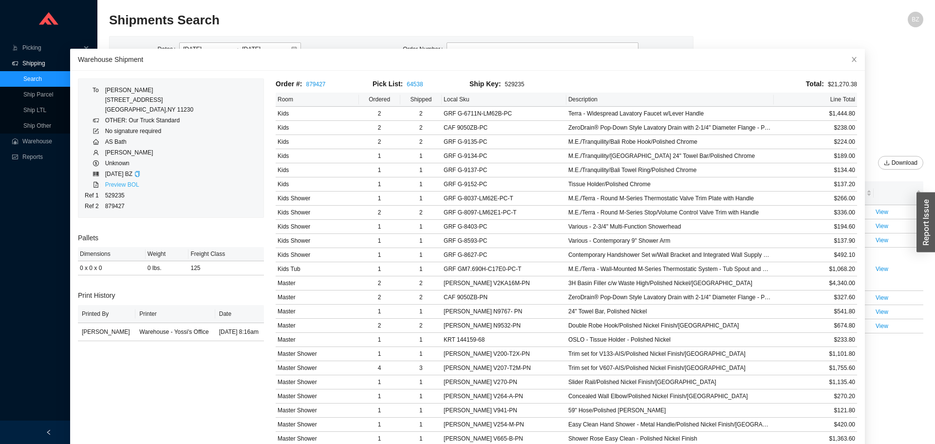
click at [126, 186] on link "Preview BOL" at bounding box center [122, 184] width 34 height 7
click at [851, 60] on icon "close" at bounding box center [854, 59] width 7 height 7
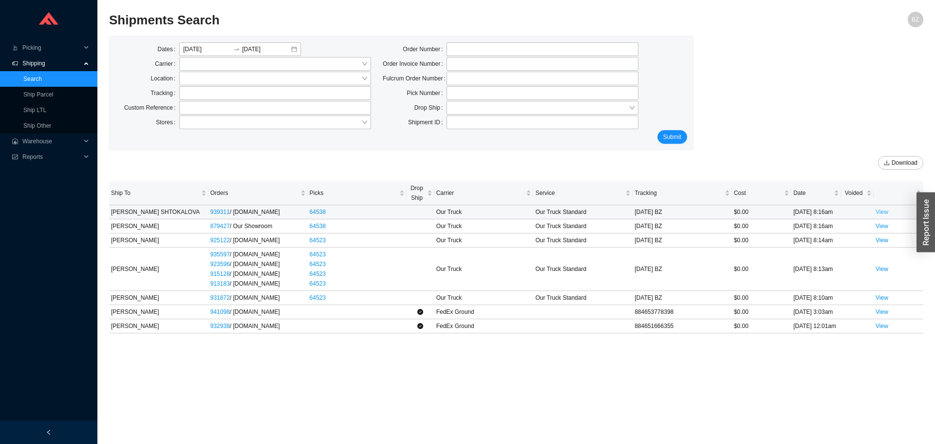
click at [881, 213] on link "View" at bounding box center [882, 212] width 13 height 7
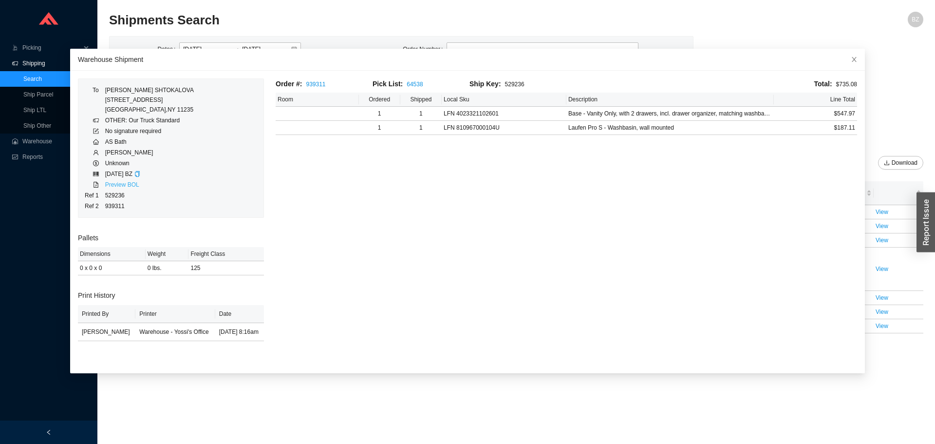
click at [125, 187] on link "Preview BOL" at bounding box center [122, 184] width 34 height 7
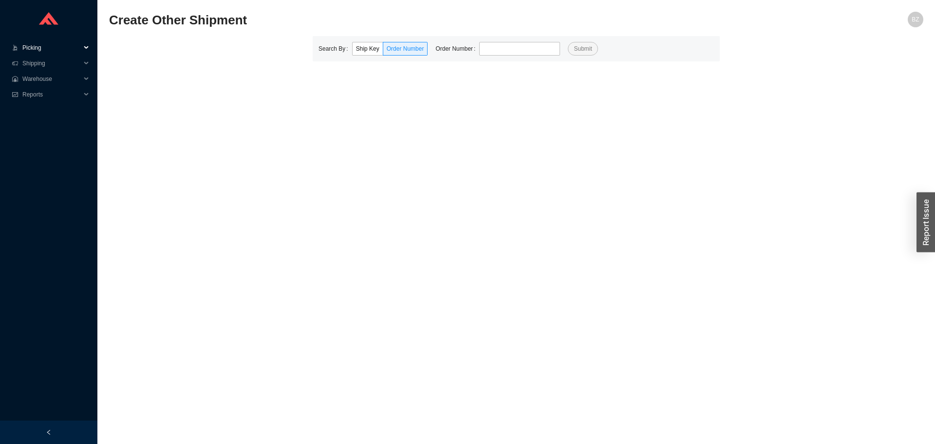
click at [39, 44] on span "Picking" at bounding box center [51, 48] width 58 height 16
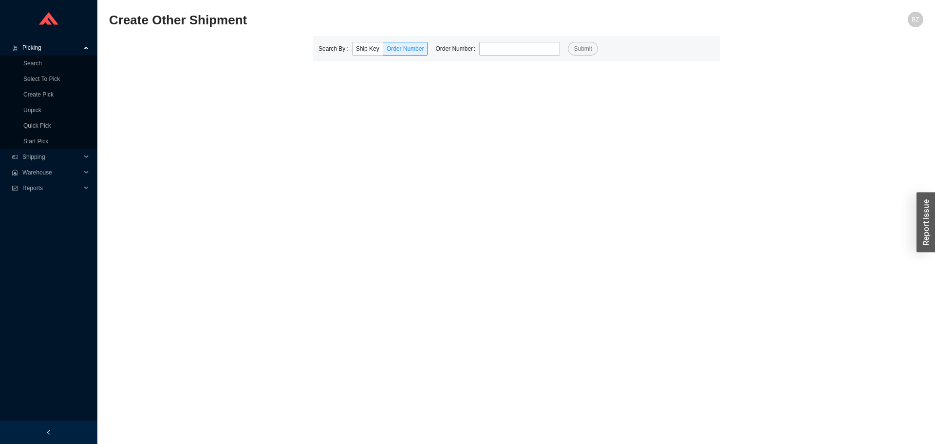
click at [34, 45] on span "Picking" at bounding box center [51, 48] width 58 height 16
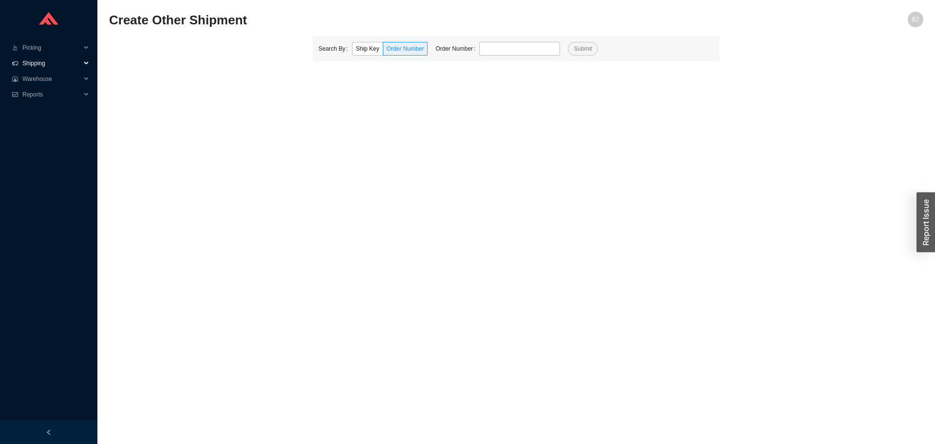
click at [35, 64] on span "Shipping" at bounding box center [51, 64] width 58 height 16
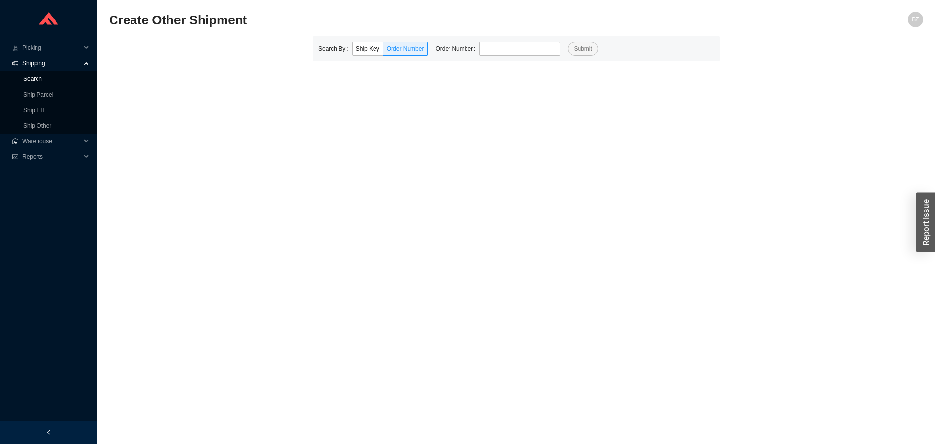
click at [36, 78] on link "Search" at bounding box center [32, 79] width 19 height 7
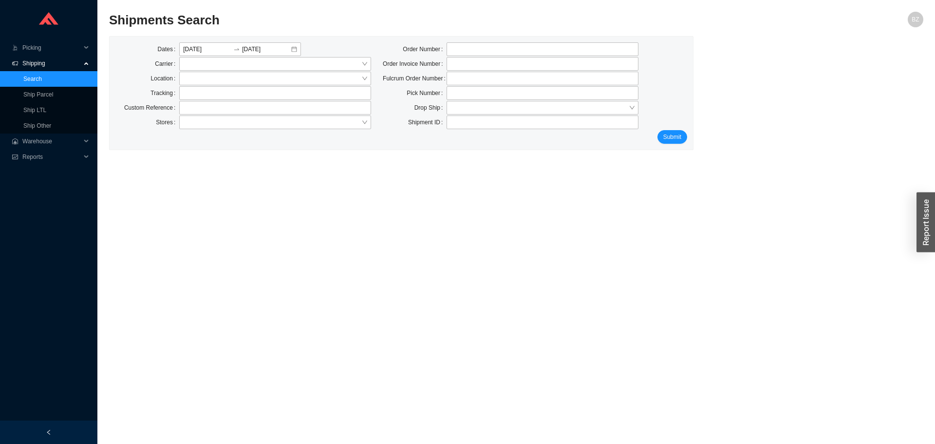
click at [32, 76] on link "Search" at bounding box center [32, 79] width 19 height 7
click at [42, 125] on link "Ship Other" at bounding box center [37, 125] width 28 height 7
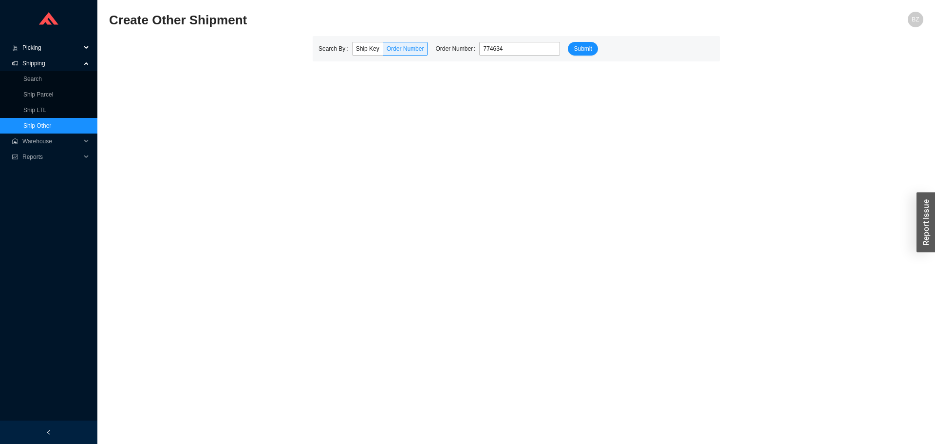
type input "774634"
click at [568, 42] on button "Submit" at bounding box center [583, 49] width 30 height 14
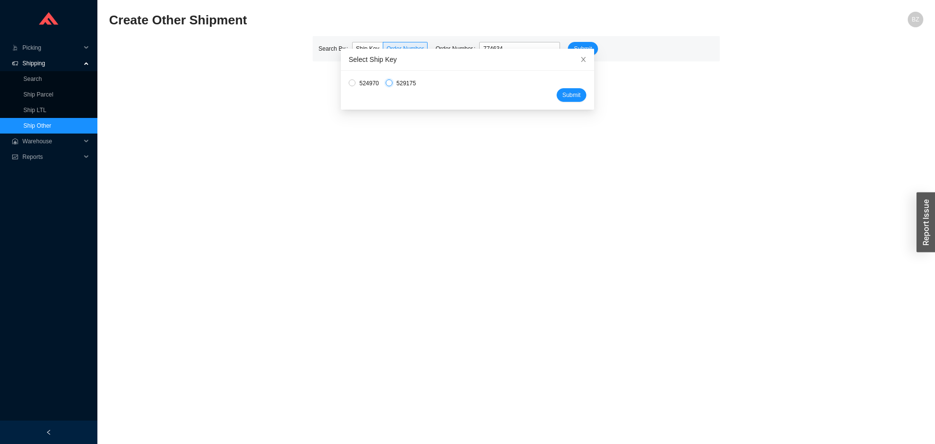
click at [386, 84] on input "529175" at bounding box center [389, 82] width 7 height 7
radio input "true"
click at [563, 95] on span "Submit" at bounding box center [572, 95] width 18 height 10
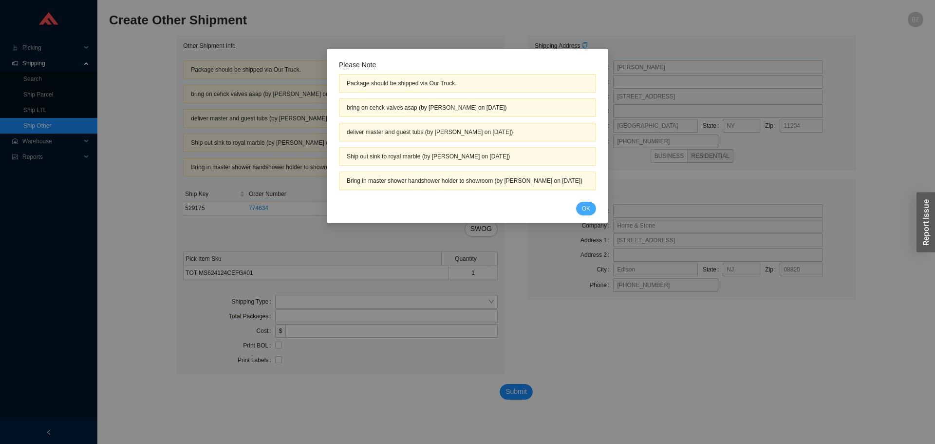
click at [583, 213] on span "OK" at bounding box center [586, 209] width 8 height 10
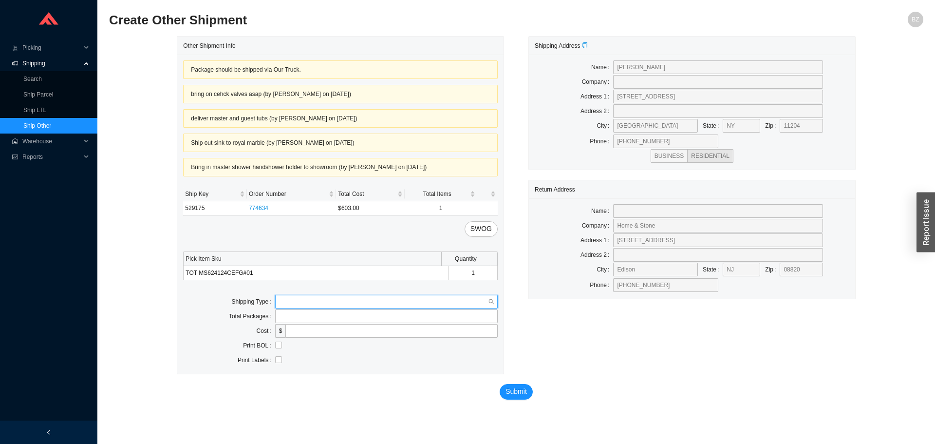
click at [293, 305] on input "search" at bounding box center [383, 301] width 209 height 13
click at [285, 319] on div "Our Truck" at bounding box center [386, 319] width 215 height 9
click at [292, 325] on input "text" at bounding box center [386, 331] width 223 height 14
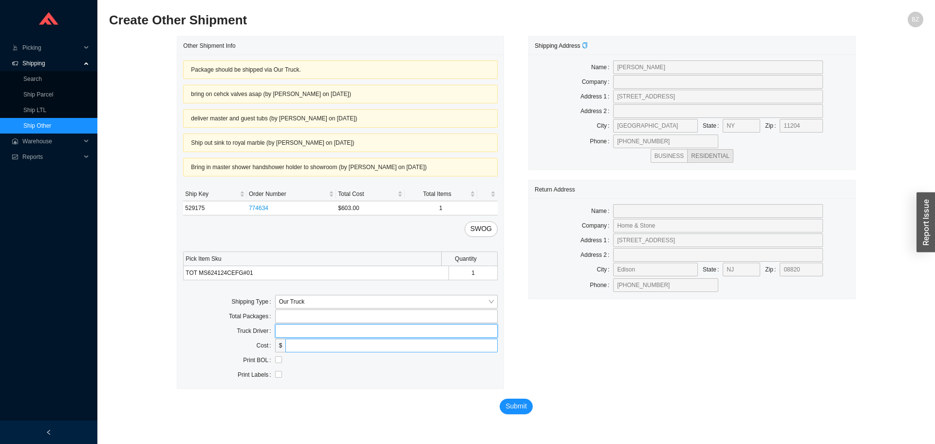
type input "bz"
click at [277, 361] on input "checkbox" at bounding box center [278, 359] width 7 height 7
checkbox input "true"
click at [512, 400] on button "Submit" at bounding box center [516, 407] width 33 height 16
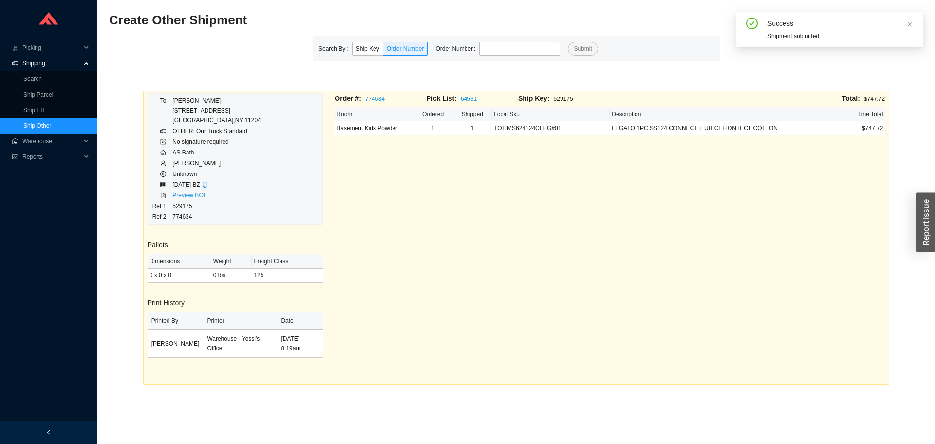
click at [187, 200] on td "Preview BOL" at bounding box center [216, 195] width 89 height 11
click at [189, 194] on link "Preview BOL" at bounding box center [189, 195] width 34 height 7
